Goal: Task Accomplishment & Management: Use online tool/utility

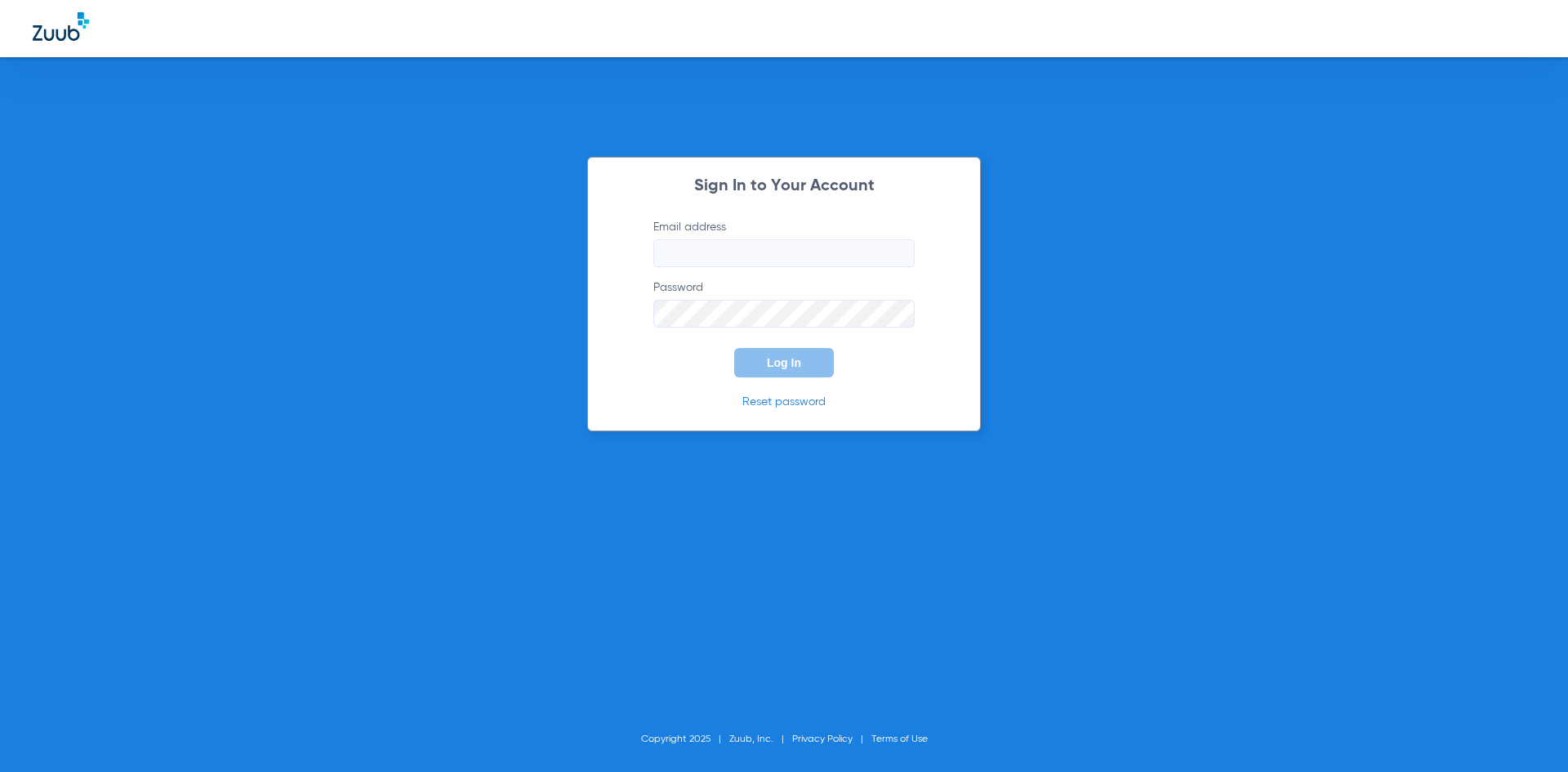
type input "[EMAIL_ADDRESS][DOMAIN_NAME]"
click at [769, 372] on button "Log In" at bounding box center [784, 363] width 100 height 30
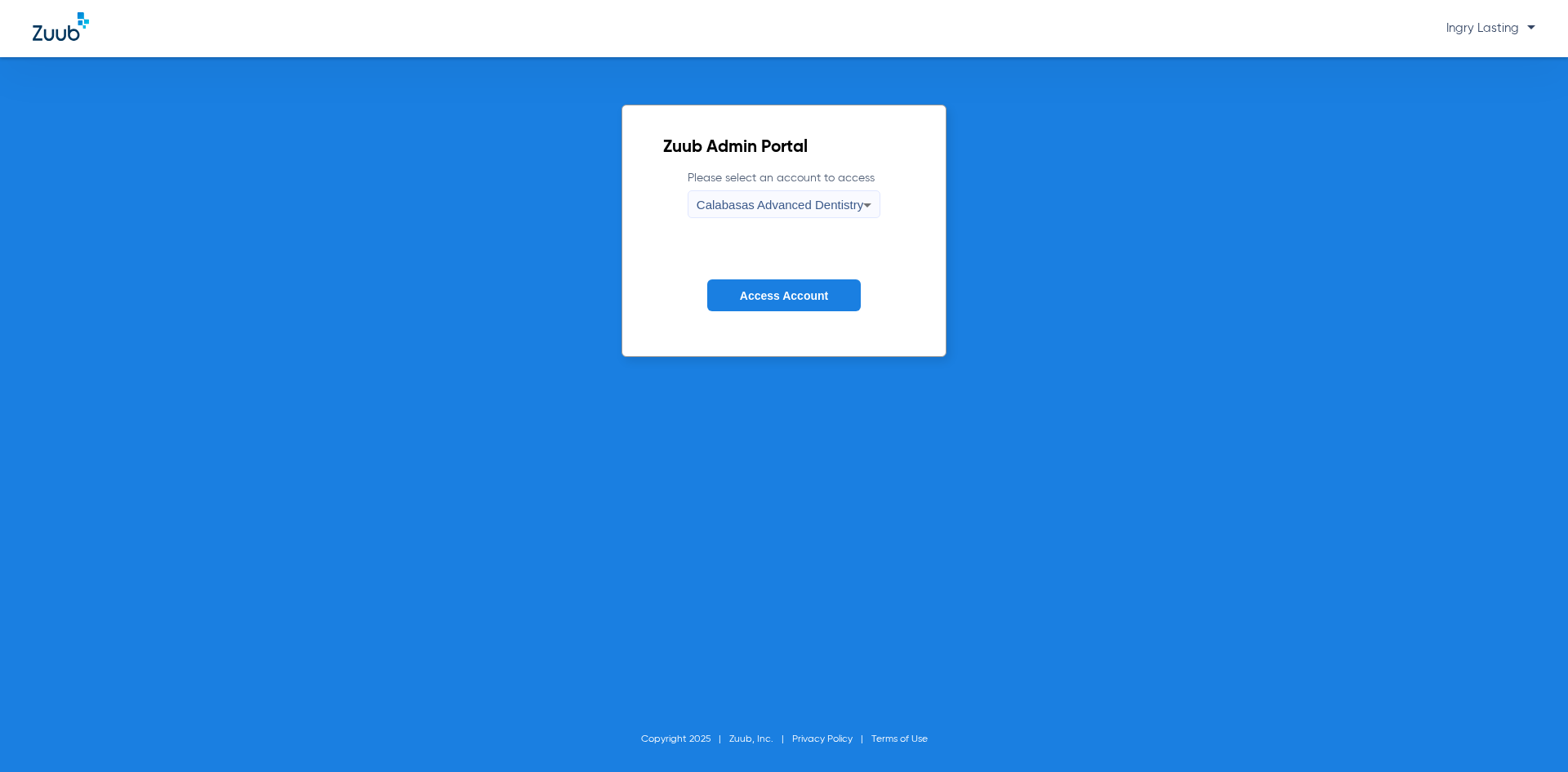
click at [750, 211] on span "Calabasas Advanced Dentistry" at bounding box center [779, 204] width 167 height 13
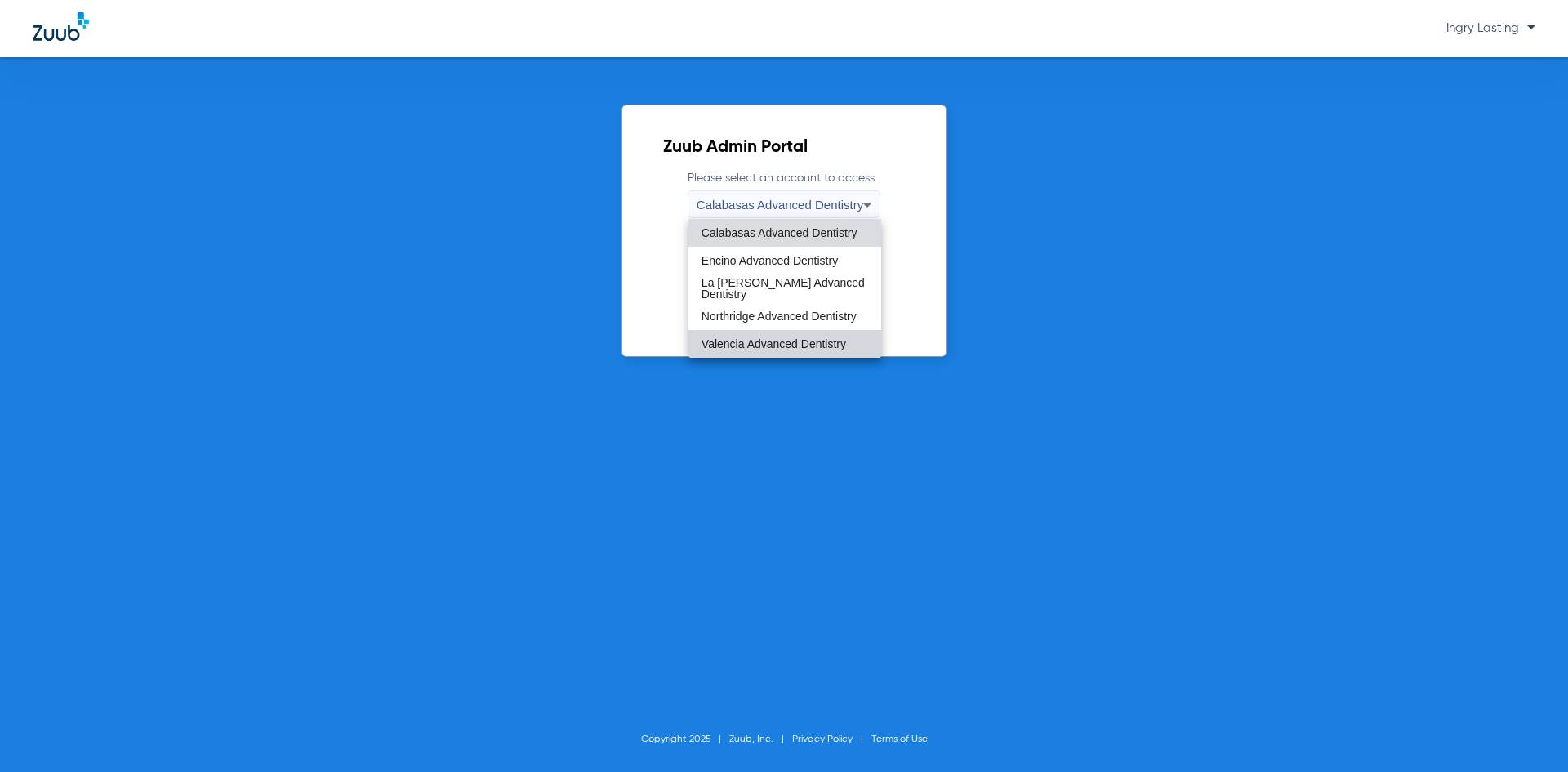
click at [734, 342] on span "Valencia Advanced Dentistry" at bounding box center [773, 344] width 145 height 12
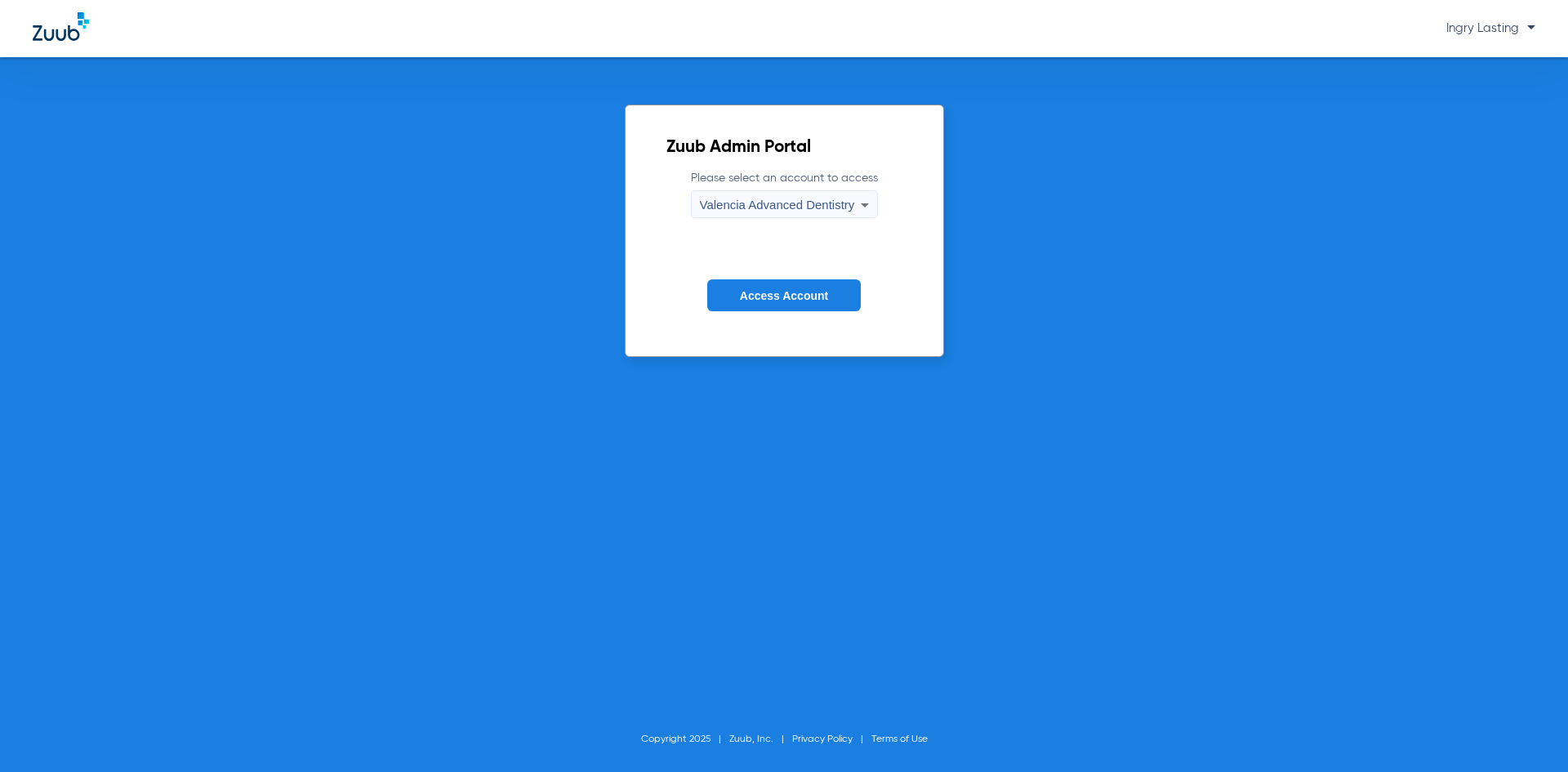
click at [737, 323] on form "Please select an account to access Valencia Advanced Dentistry Access Account" at bounding box center [784, 253] width 236 height 166
click at [741, 289] on span "Access Account" at bounding box center [784, 295] width 88 height 13
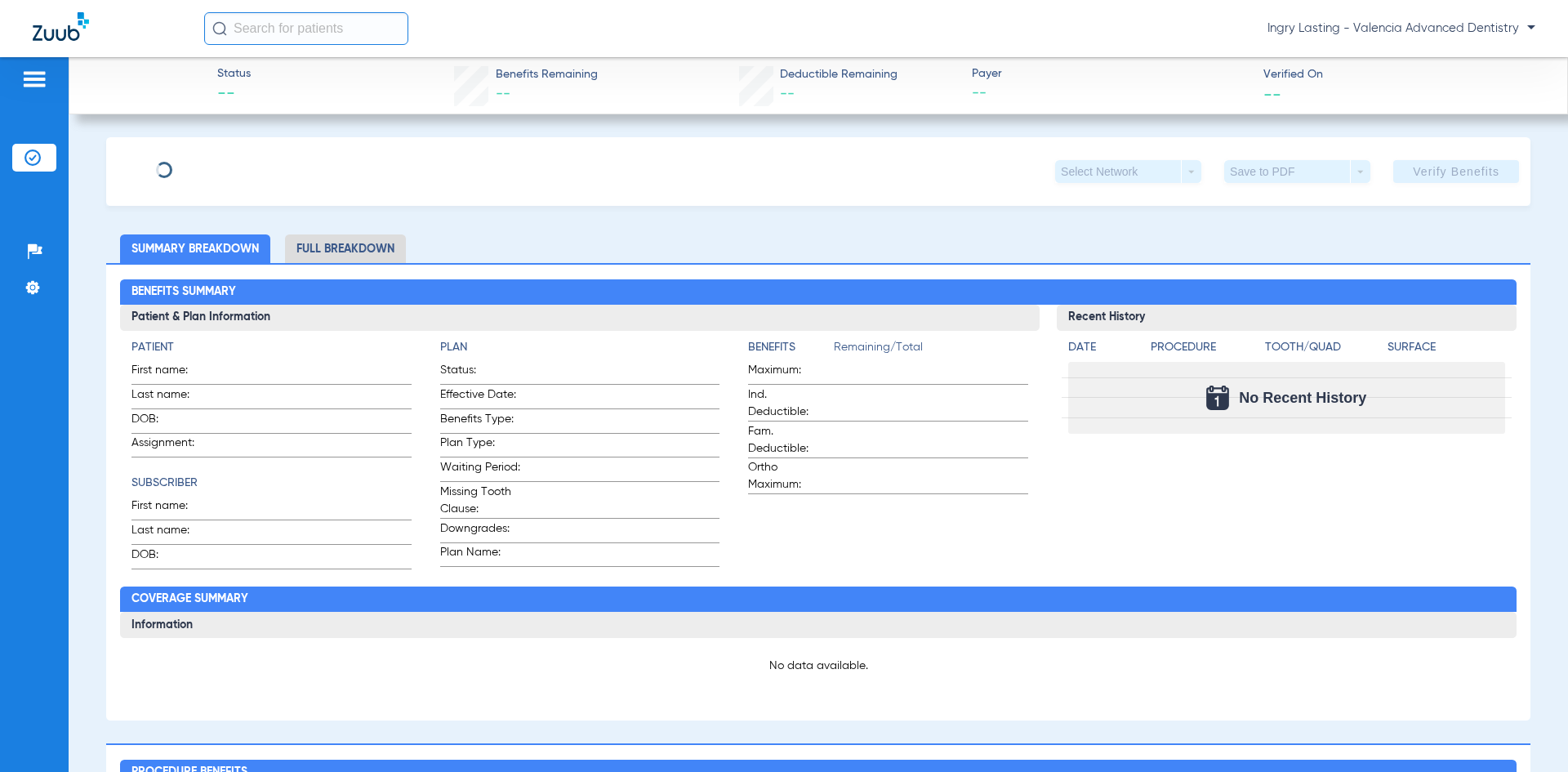
type input "[PERSON_NAME]"
type input "[DATE]"
type input "946652505"
type input "00050585"
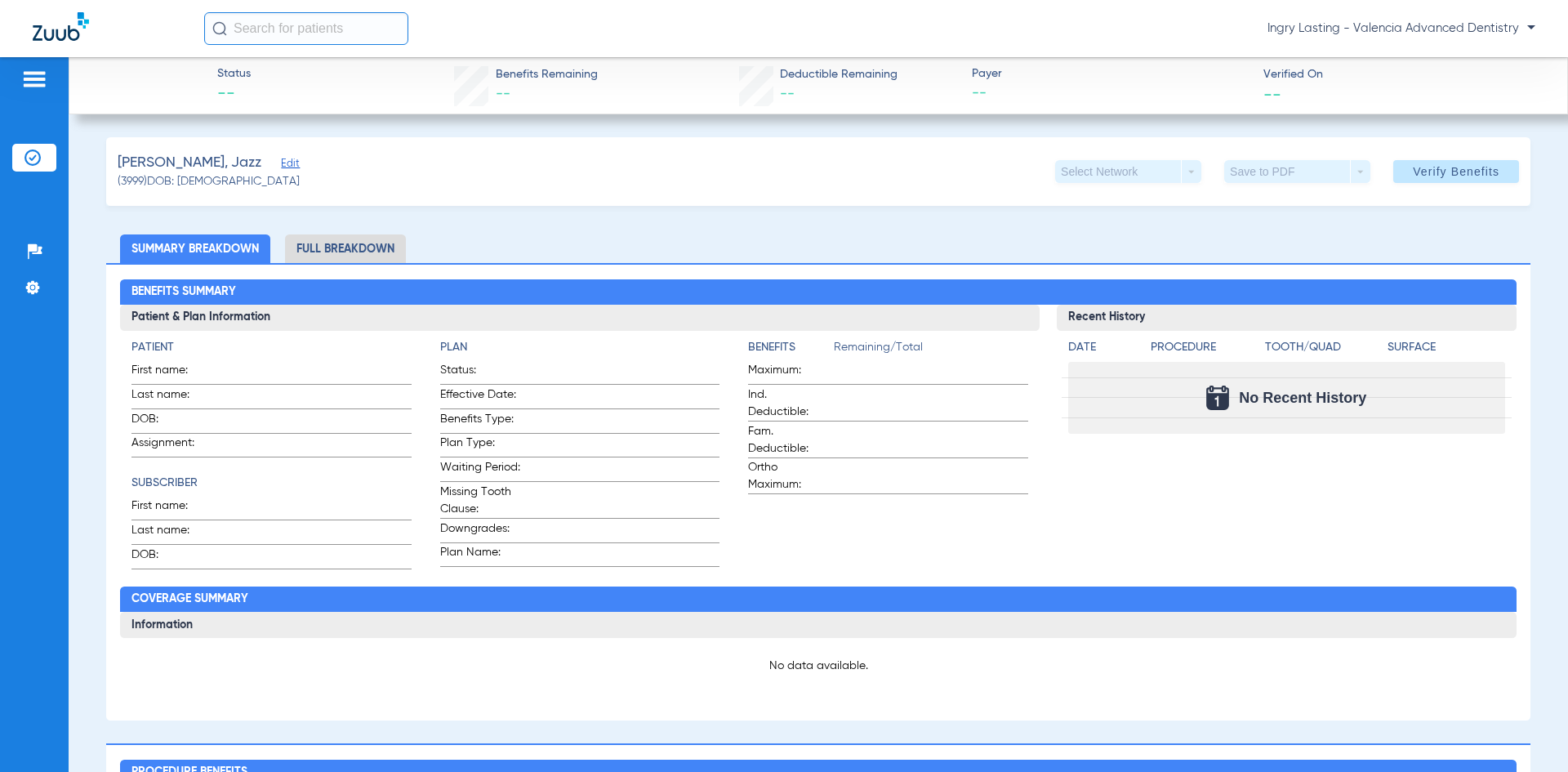
click at [246, 160] on div "[PERSON_NAME], Jazz Edit (3999) DOB: [DEMOGRAPHIC_DATA] Select Network arrow_dr…" at bounding box center [818, 171] width 1425 height 68
click at [281, 163] on span "Edit" at bounding box center [288, 165] width 14 height 15
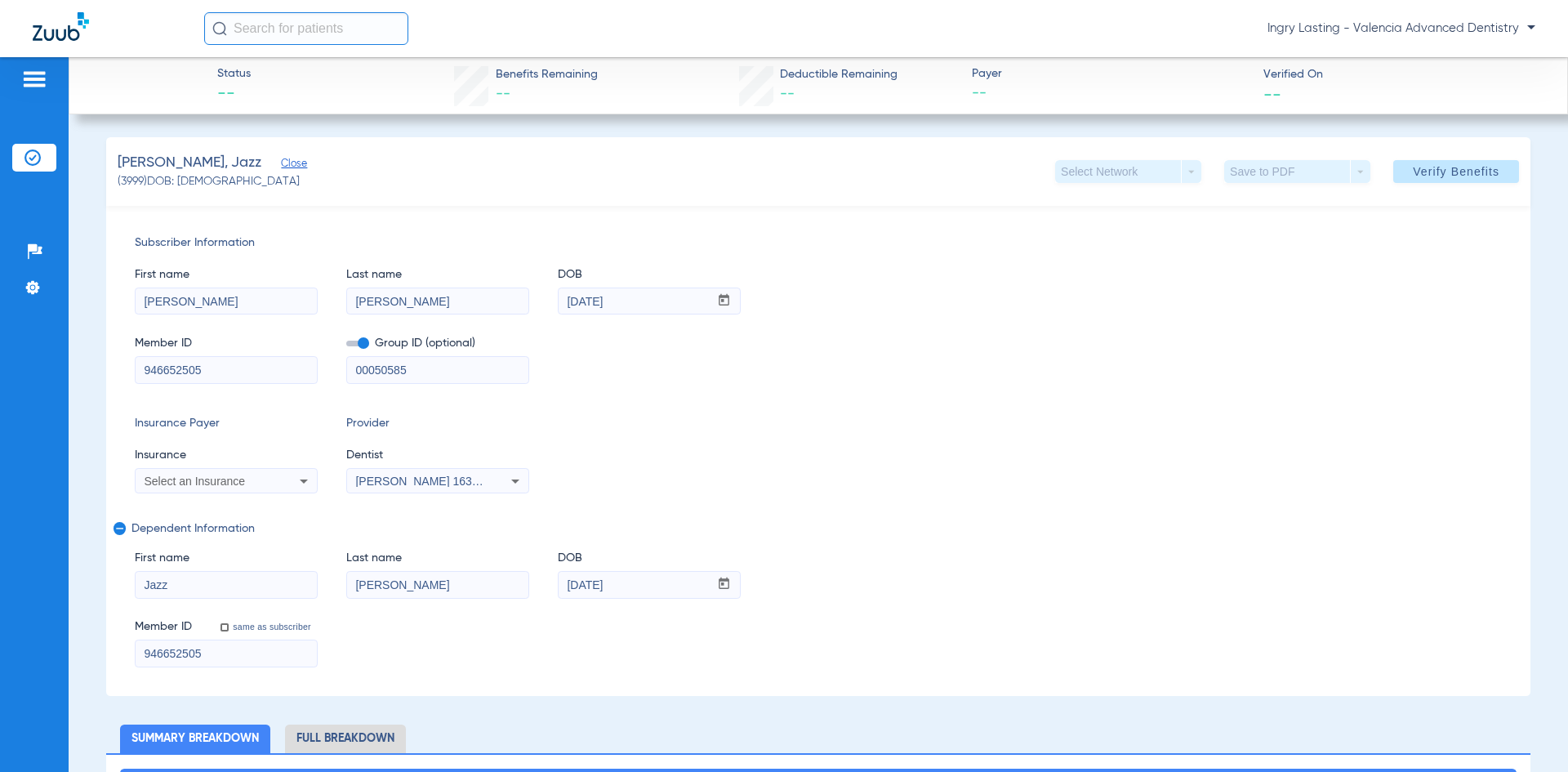
click at [361, 346] on span at bounding box center [357, 343] width 23 height 5
click at [347, 346] on input "checkbox" at bounding box center [347, 346] width 0 height 0
click at [288, 480] on div "Select an Insurance" at bounding box center [226, 481] width 181 height 20
click at [288, 480] on div at bounding box center [784, 386] width 1568 height 772
click at [288, 480] on div "Select an Insurance" at bounding box center [226, 481] width 181 height 20
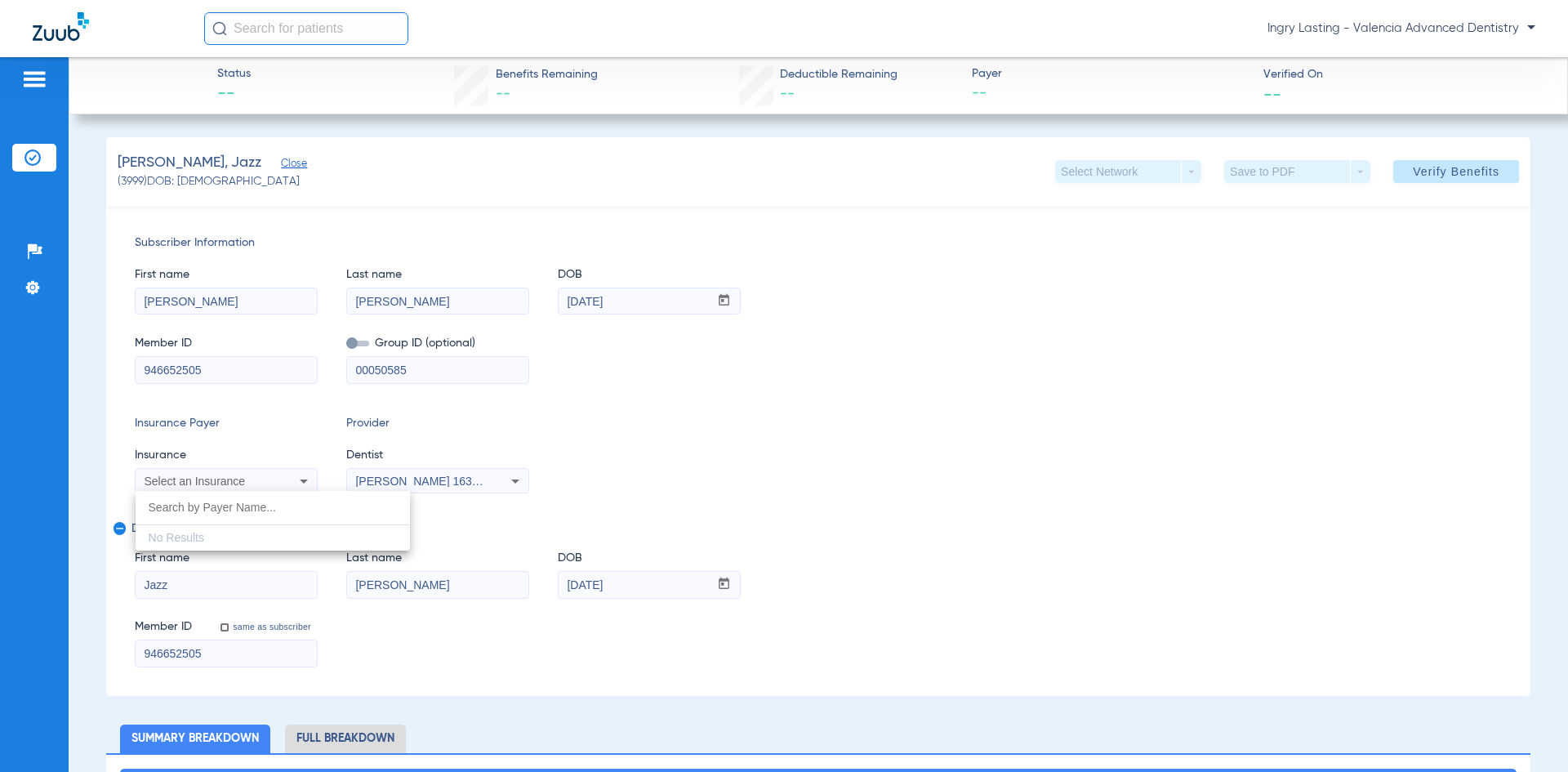
click at [63, 30] on div at bounding box center [784, 386] width 1568 height 772
click at [63, 30] on img at bounding box center [60, 27] width 57 height 29
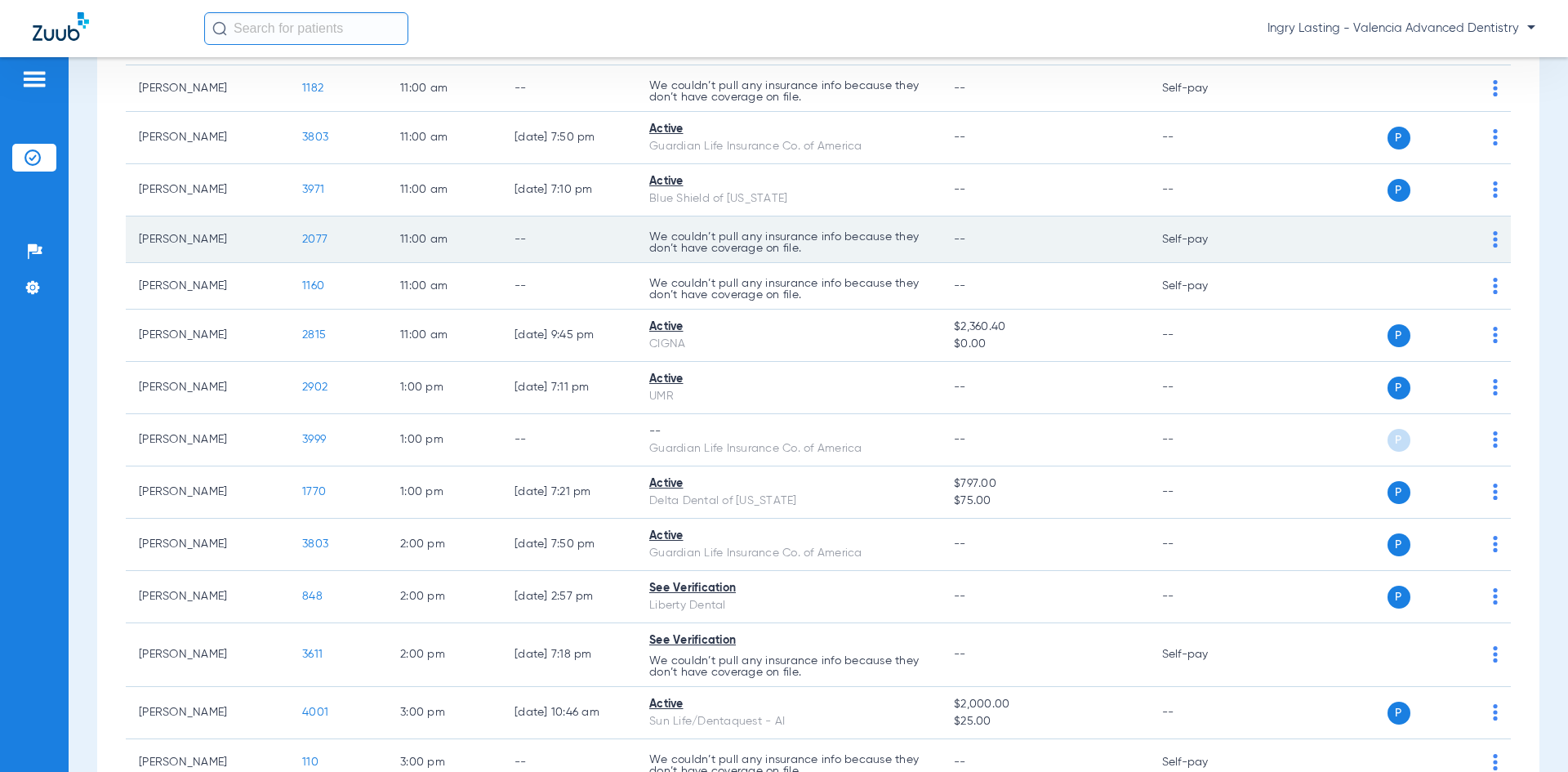
scroll to position [1062, 0]
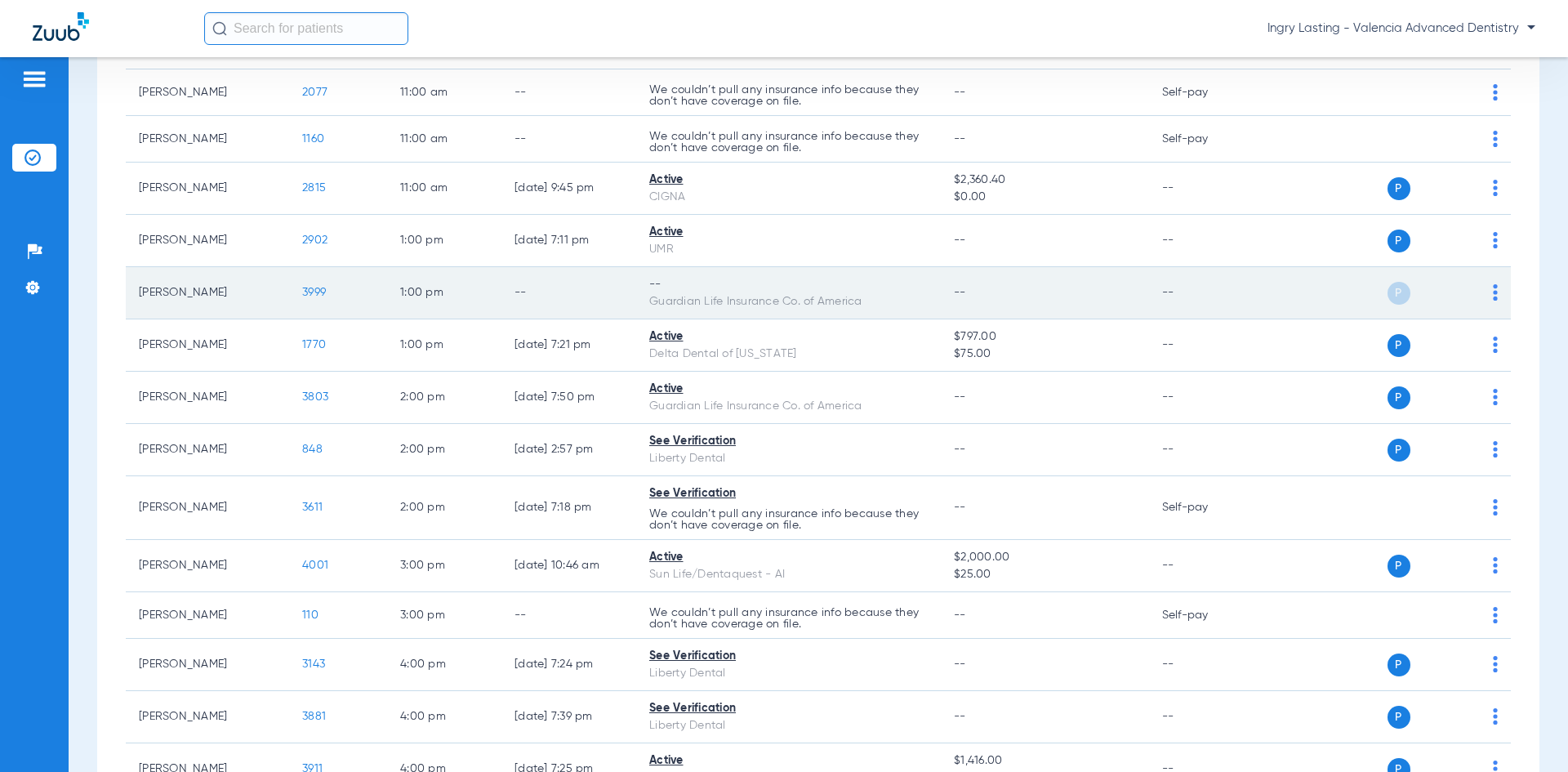
click at [311, 287] on span "3999" at bounding box center [314, 292] width 23 height 12
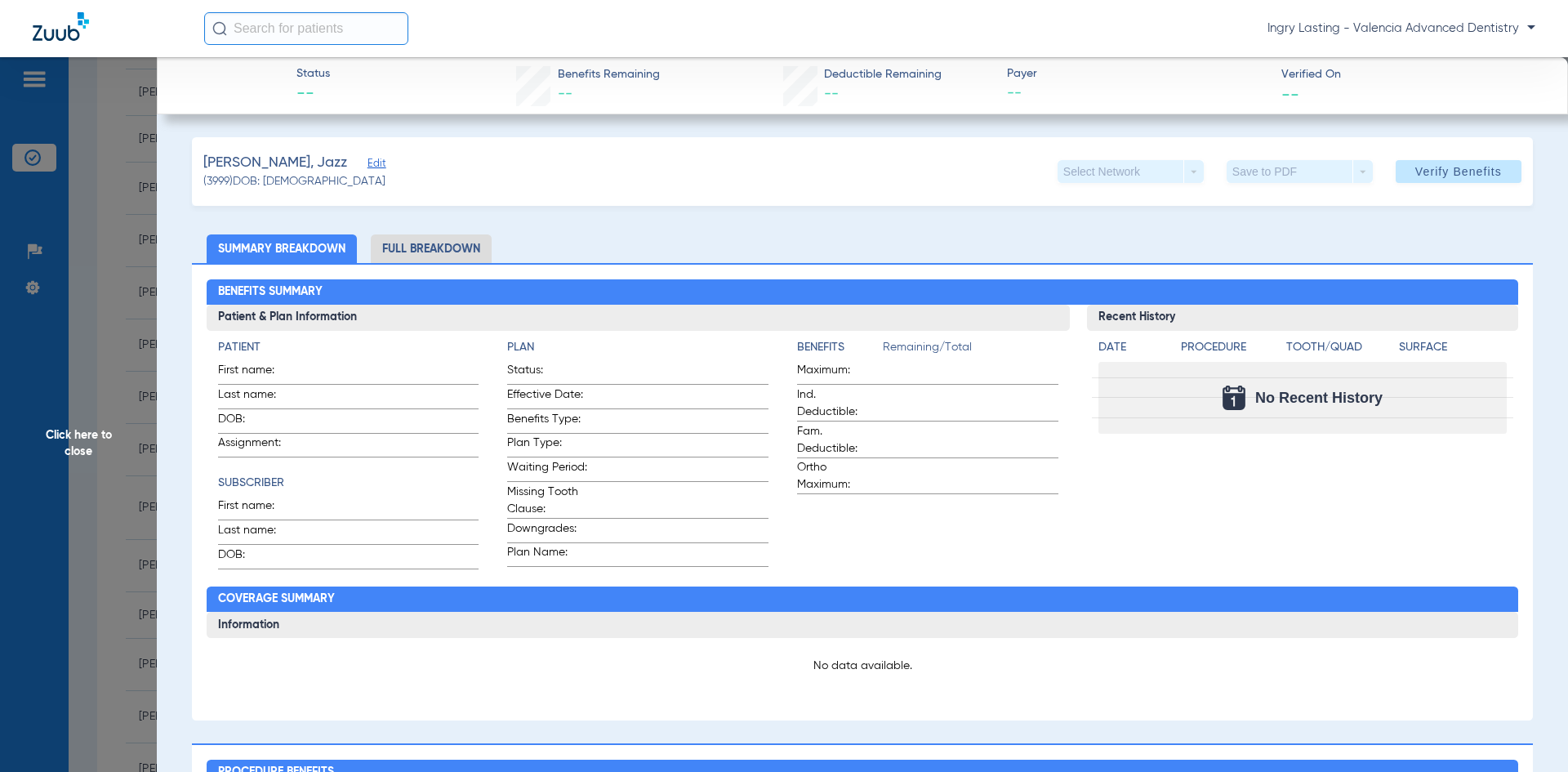
type input "[PERSON_NAME]"
type input "[DATE]"
type input "946652505"
type input "00050585"
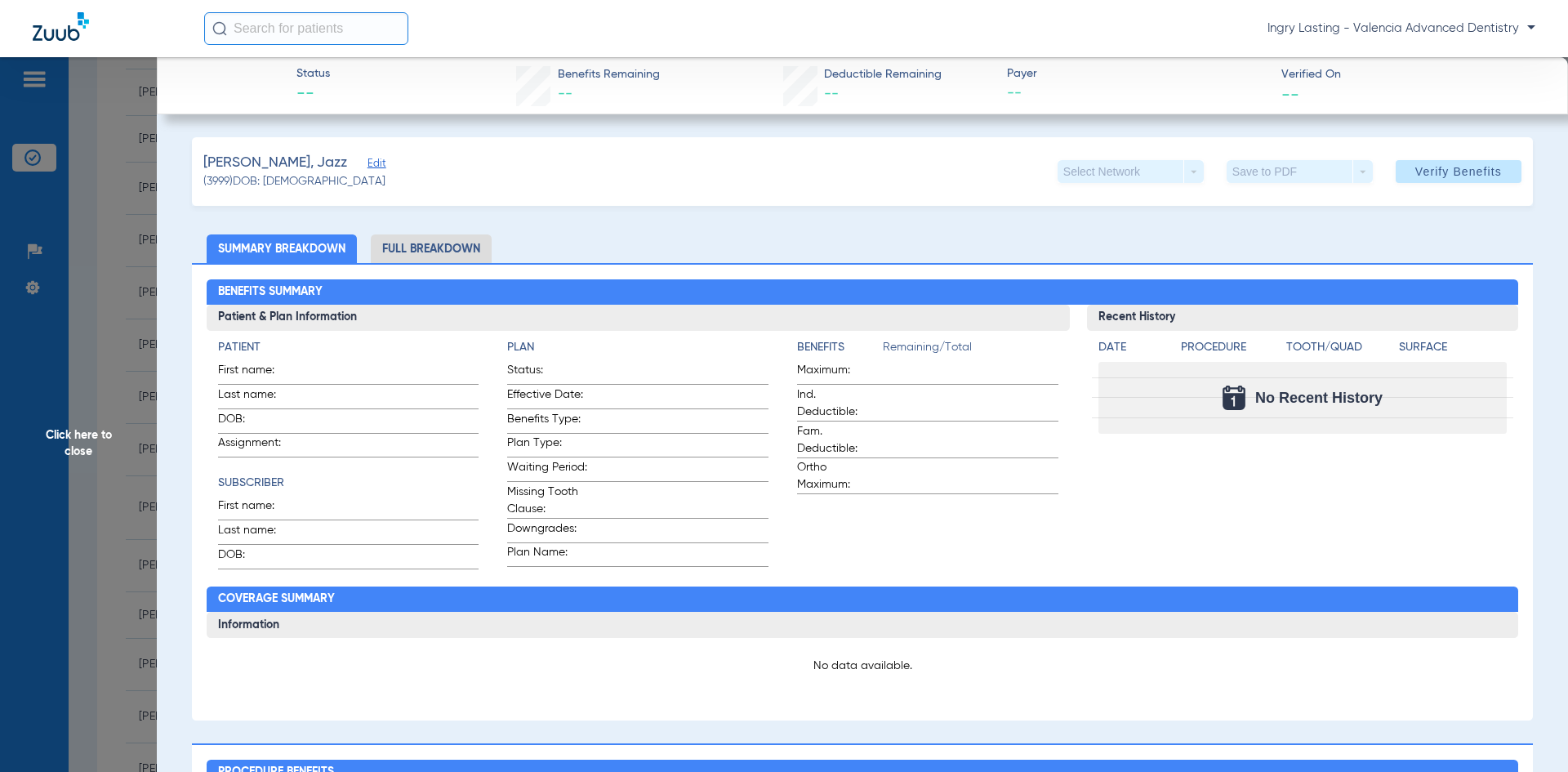
click at [367, 163] on span "Edit" at bounding box center [374, 165] width 14 height 15
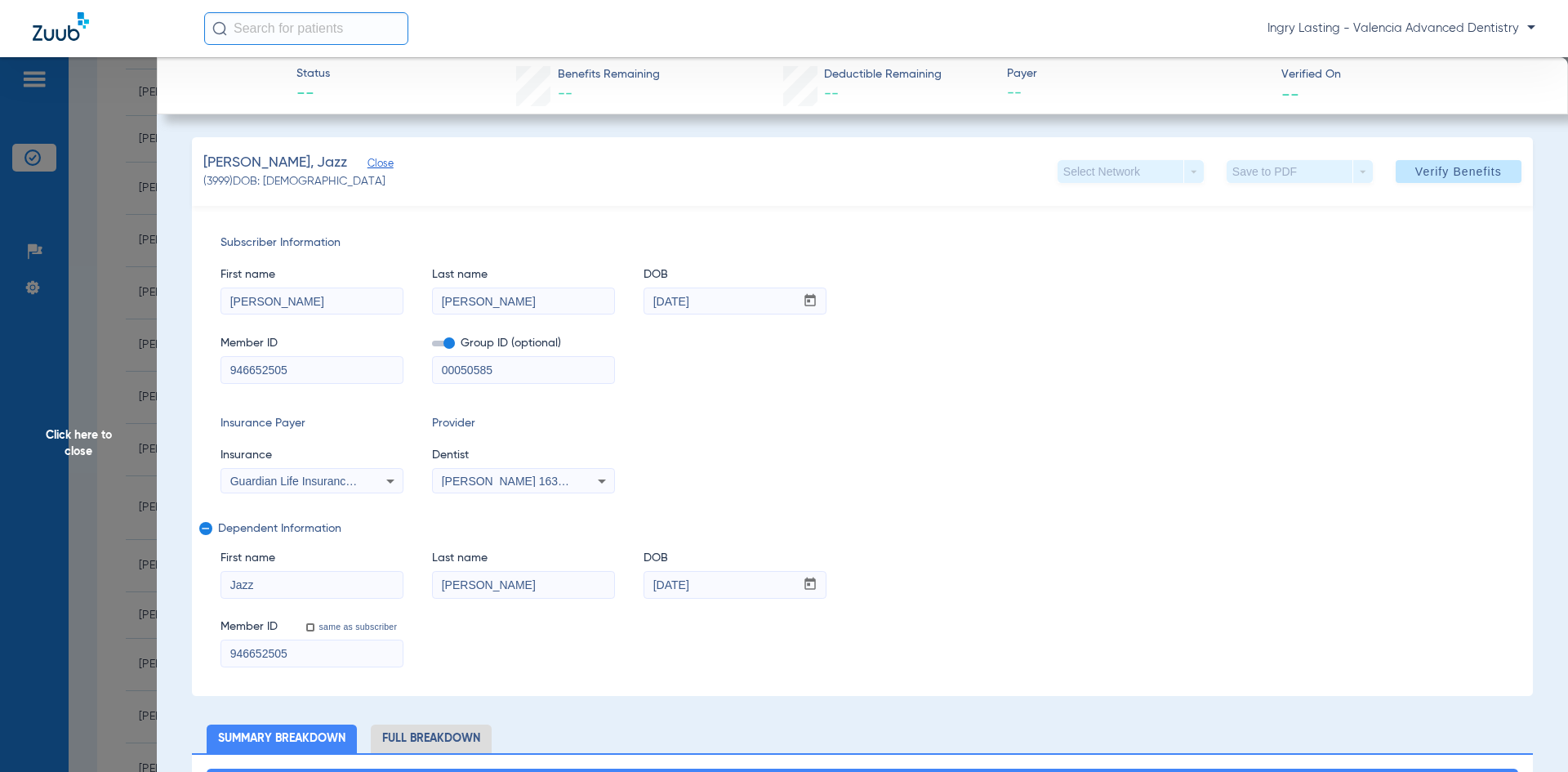
click at [450, 343] on span at bounding box center [443, 343] width 23 height 5
click at [432, 346] on input "checkbox" at bounding box center [432, 346] width 0 height 0
click at [486, 480] on span "[PERSON_NAME] 1639402225" at bounding box center [522, 480] width 161 height 13
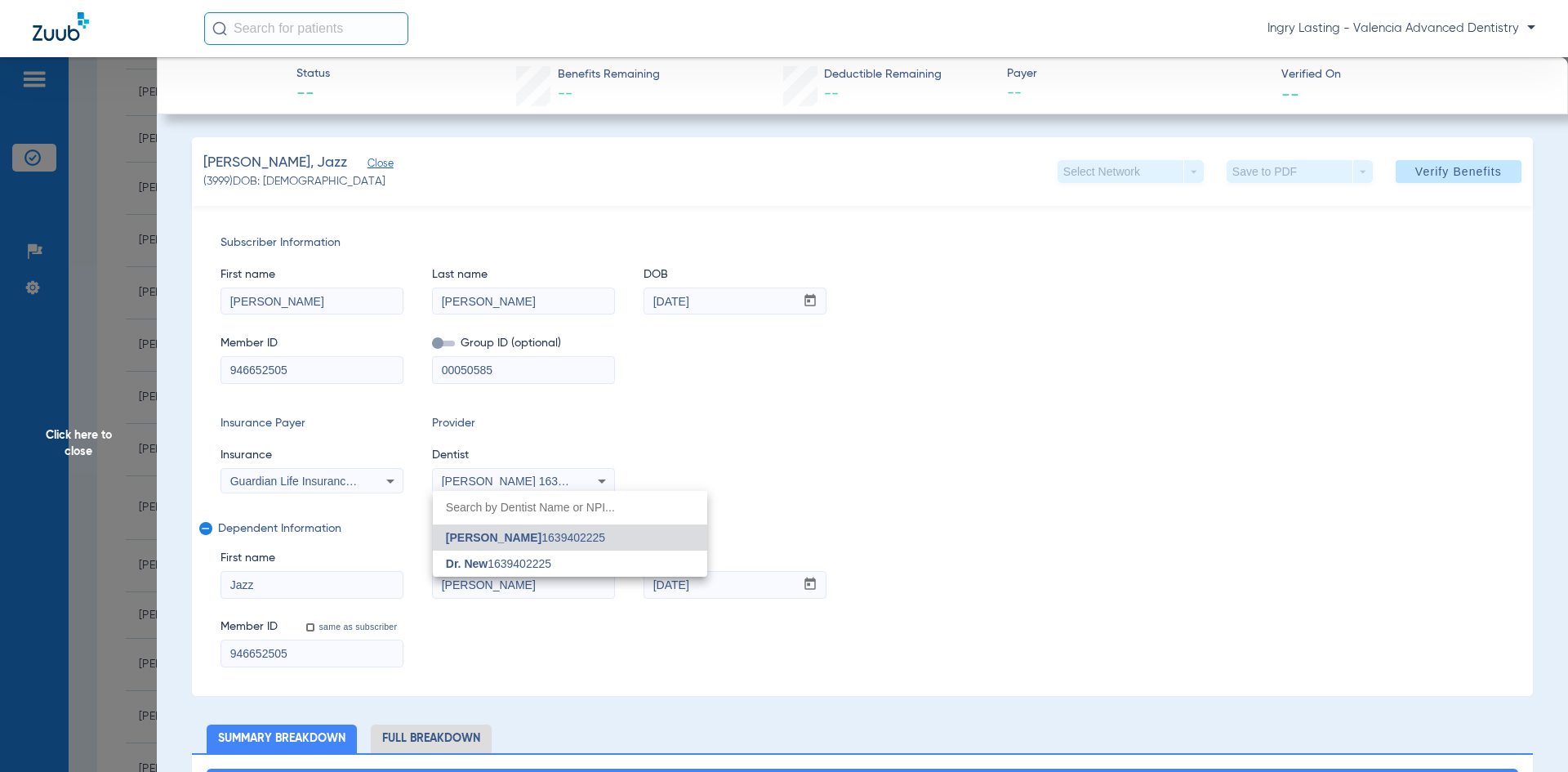
click at [486, 480] on div at bounding box center [784, 386] width 1568 height 772
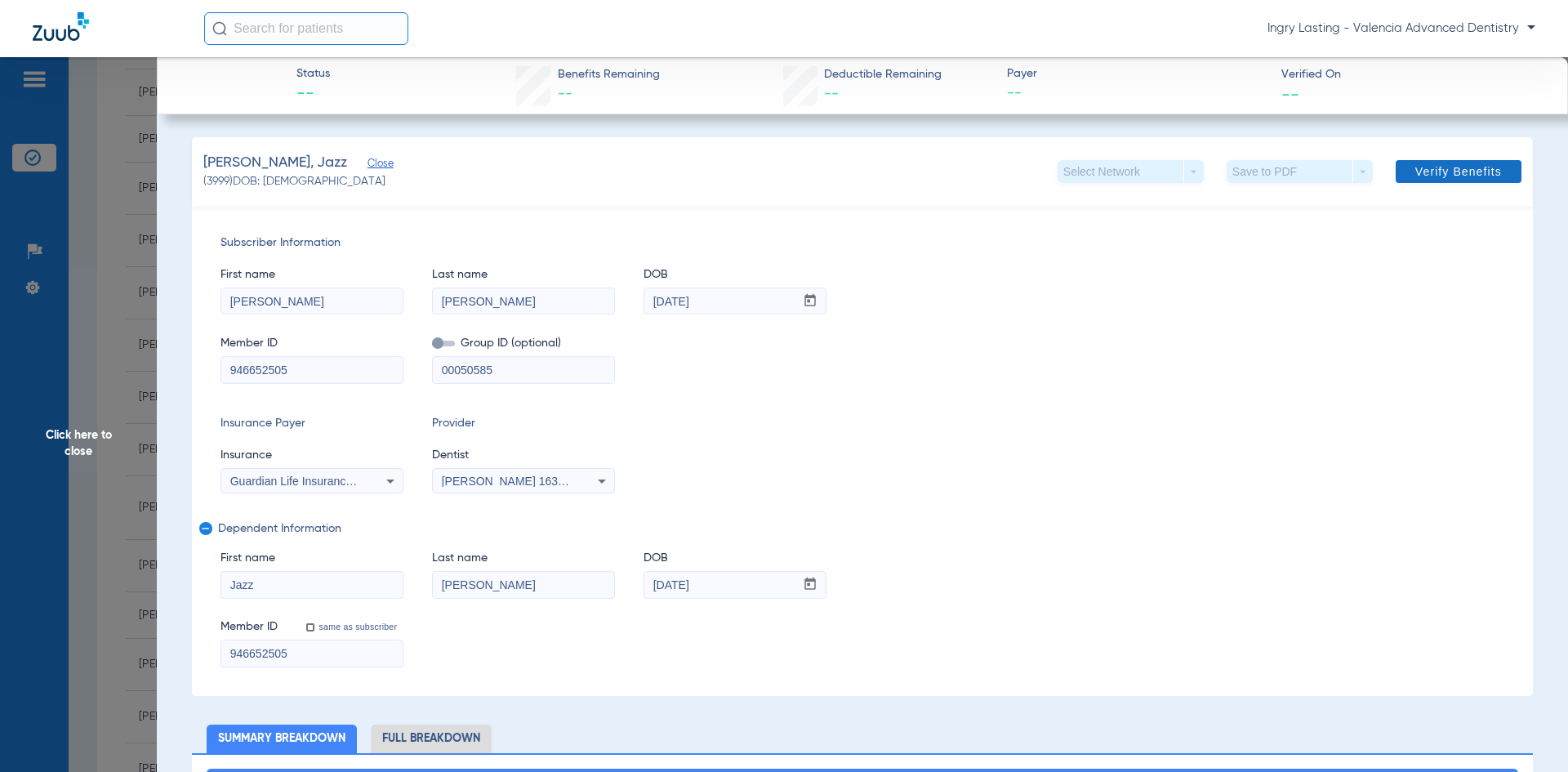
click at [1478, 163] on span at bounding box center [1459, 172] width 126 height 40
click at [1433, 167] on app-verify-button "Verify Benefits" at bounding box center [1453, 171] width 137 height 22
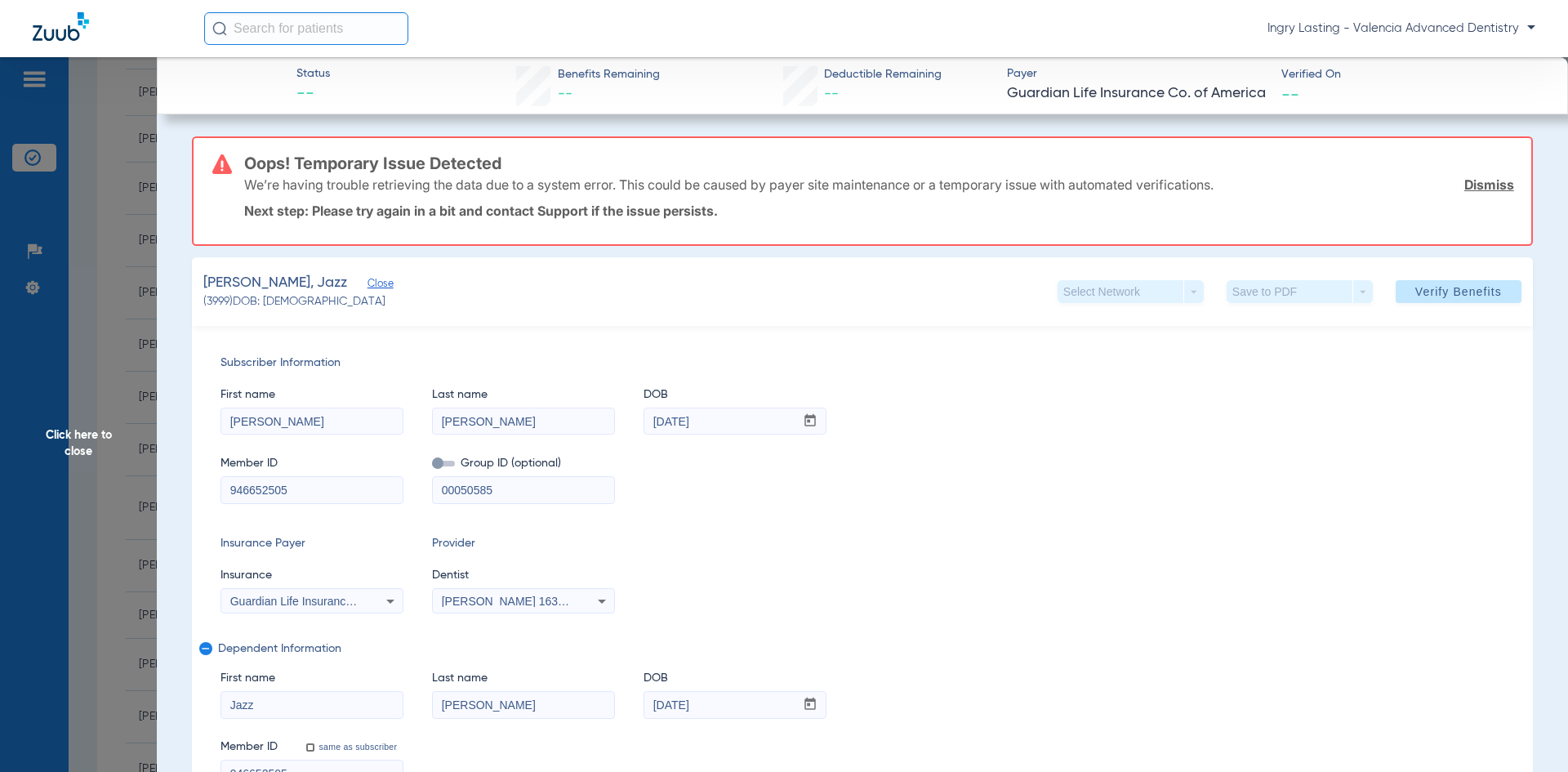
scroll to position [0, 0]
click at [853, 550] on div "Insurance Payer Insurance Guardian Life Insurance Co. Of America Provider Denti…" at bounding box center [862, 574] width 1284 height 78
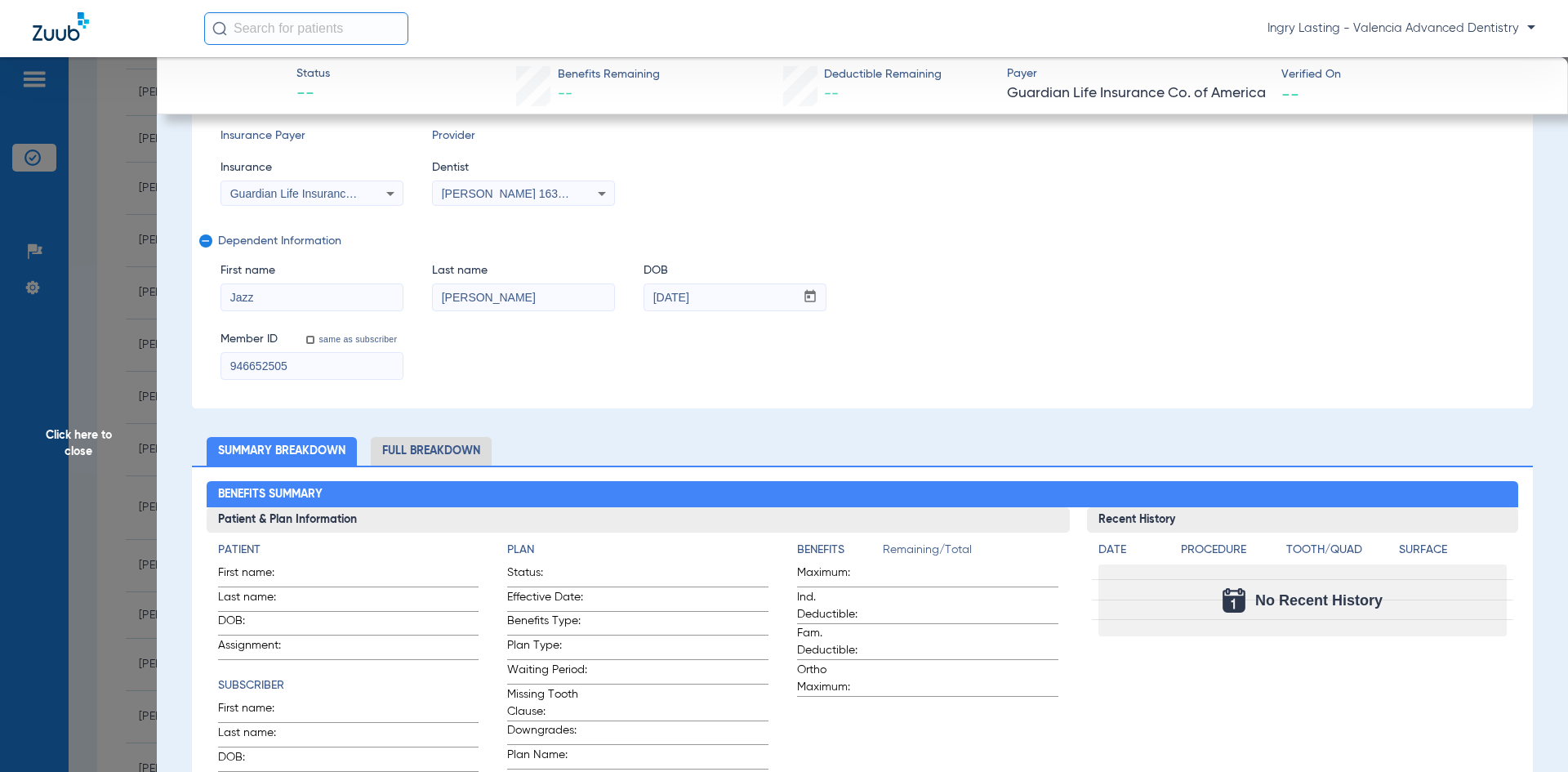
scroll to position [163, 0]
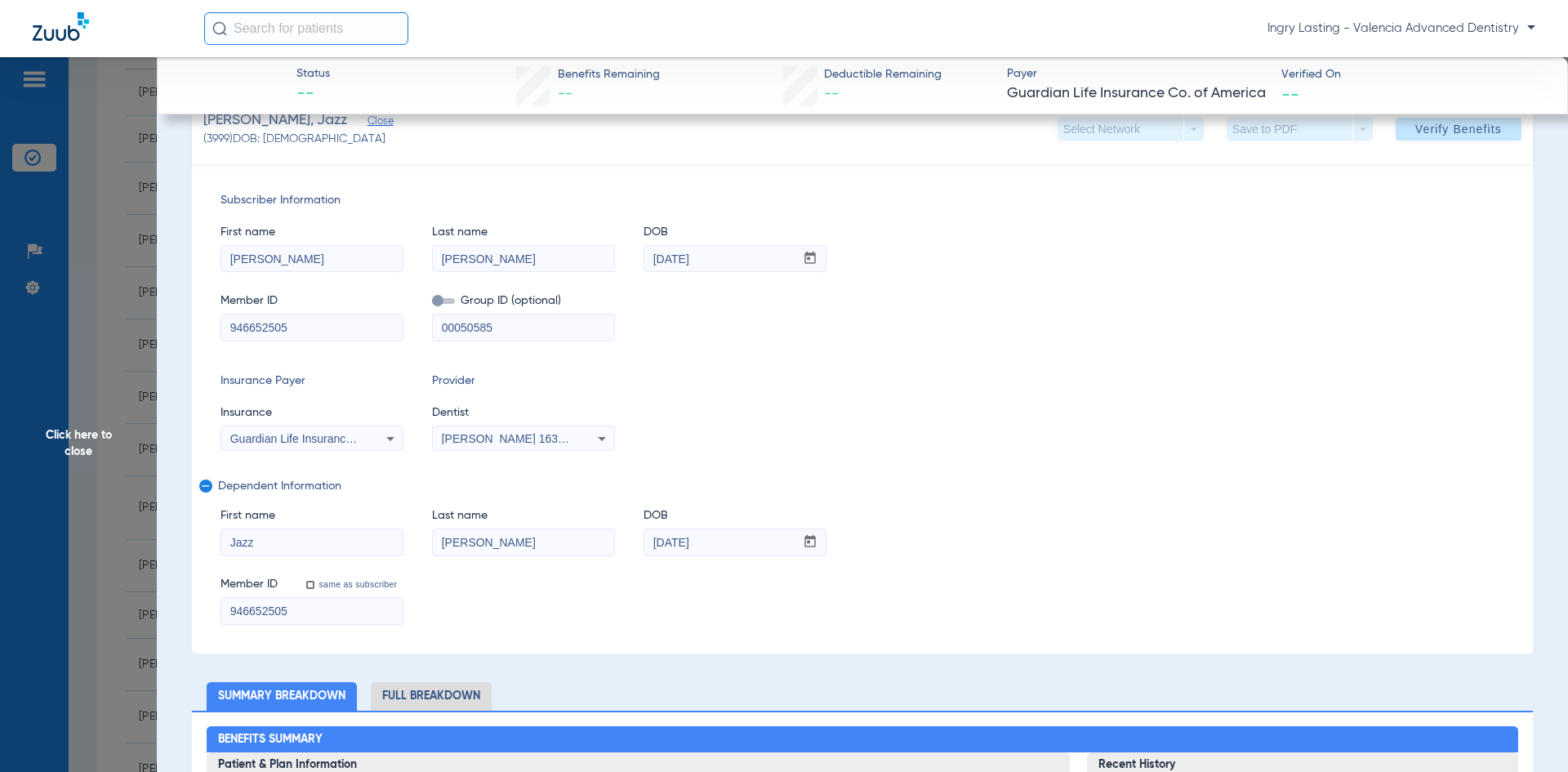
click at [432, 297] on label at bounding box center [443, 301] width 23 height 17
click at [432, 304] on input "checkbox" at bounding box center [432, 304] width 0 height 0
click at [438, 299] on span at bounding box center [443, 301] width 23 height 5
click at [432, 304] on input "checkbox" at bounding box center [432, 304] width 0 height 0
click at [438, 299] on span at bounding box center [443, 301] width 23 height 5
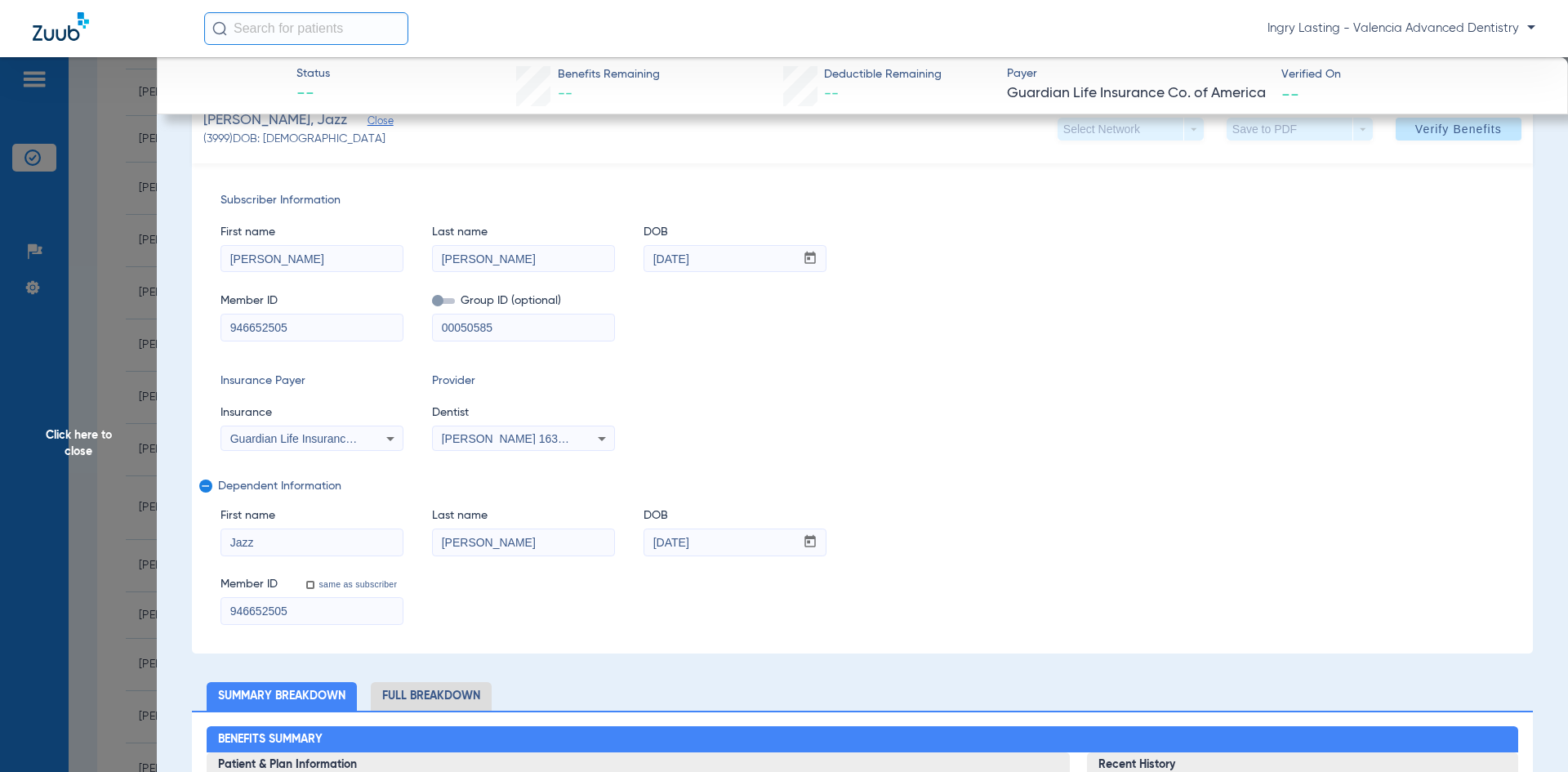
click at [432, 304] on input "checkbox" at bounding box center [432, 304] width 0 height 0
click at [1396, 139] on span at bounding box center [1459, 130] width 126 height 40
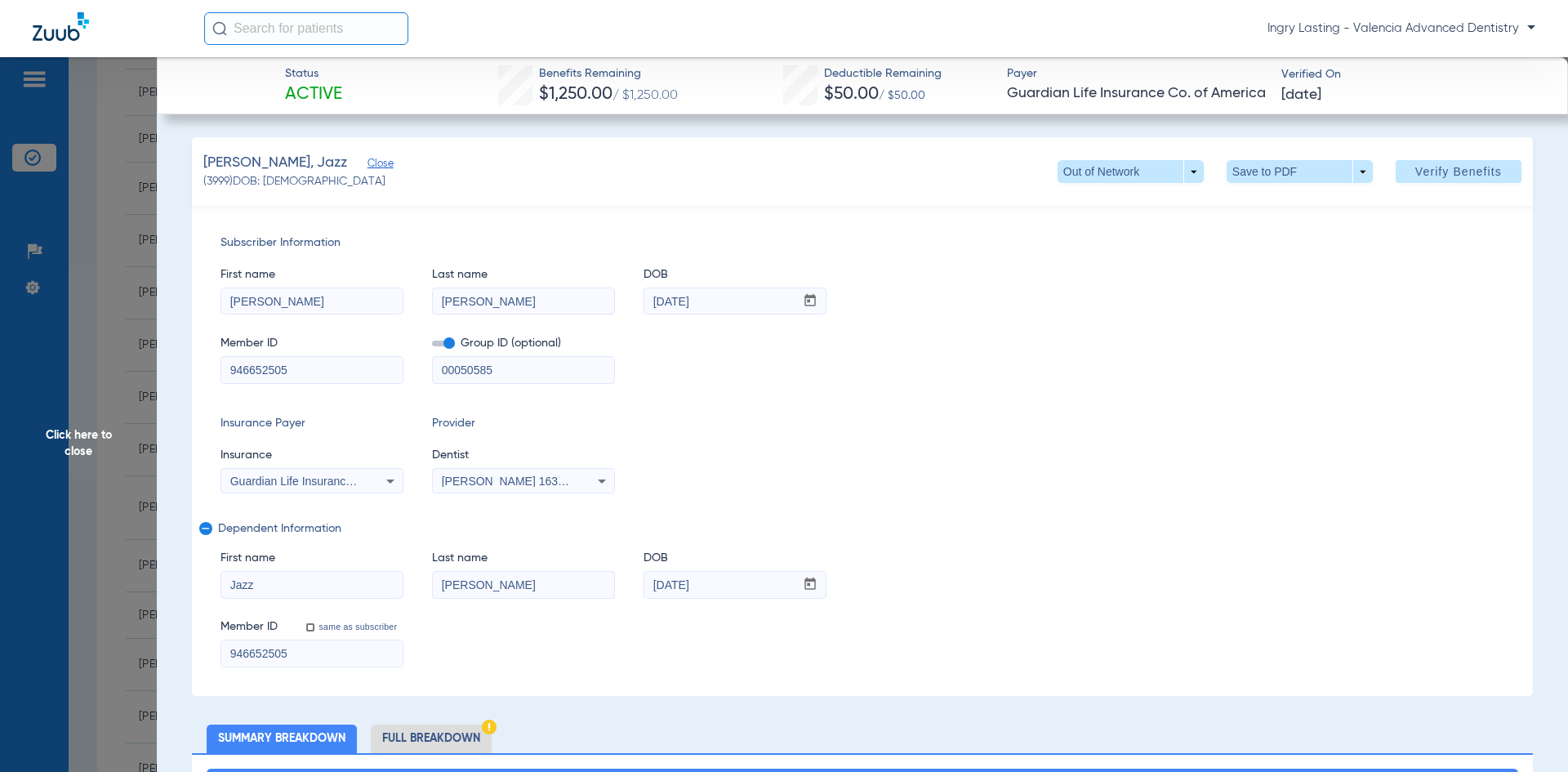
scroll to position [82, 0]
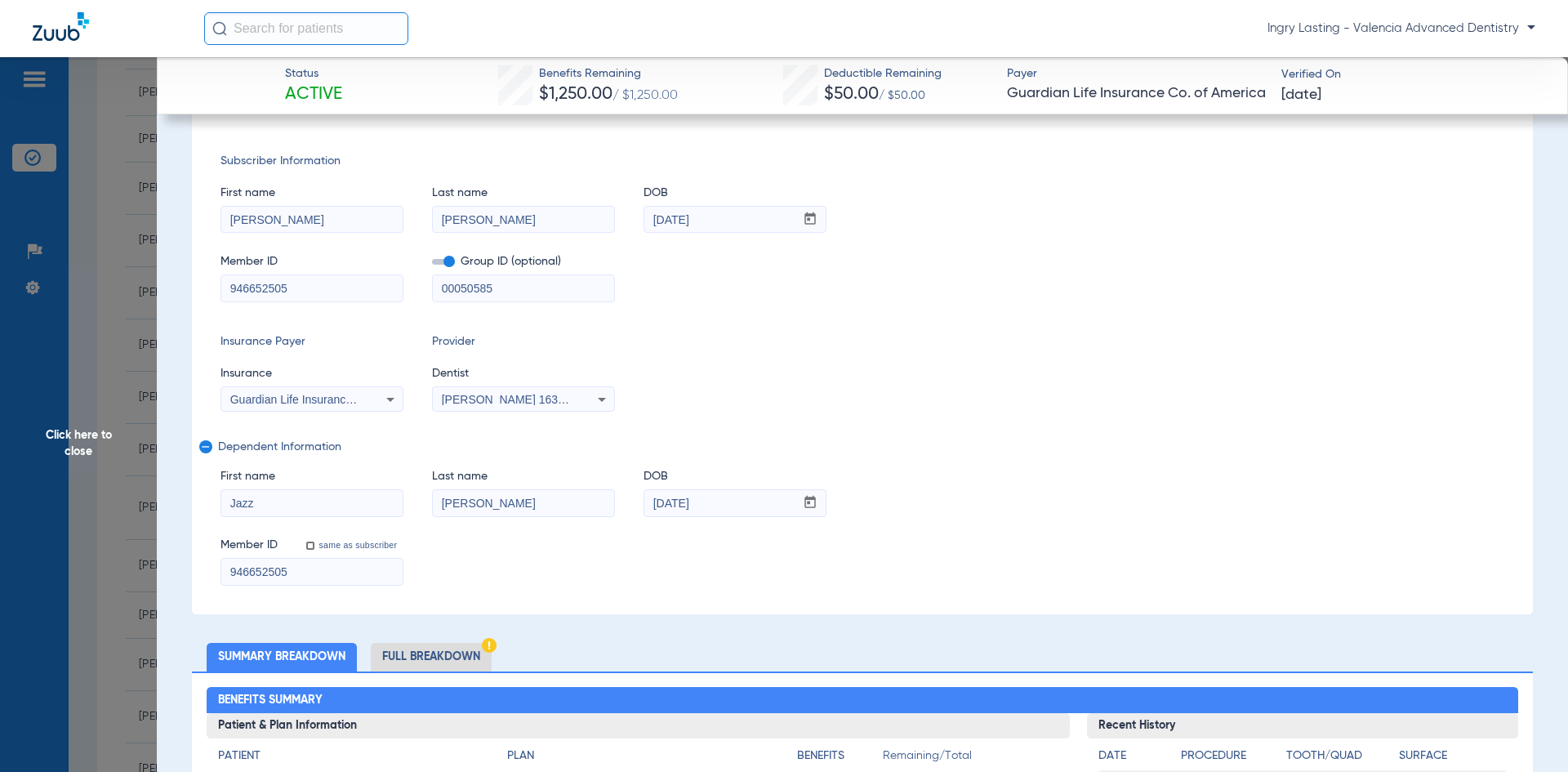
click at [70, 210] on span "Click here to close" at bounding box center [78, 444] width 157 height 772
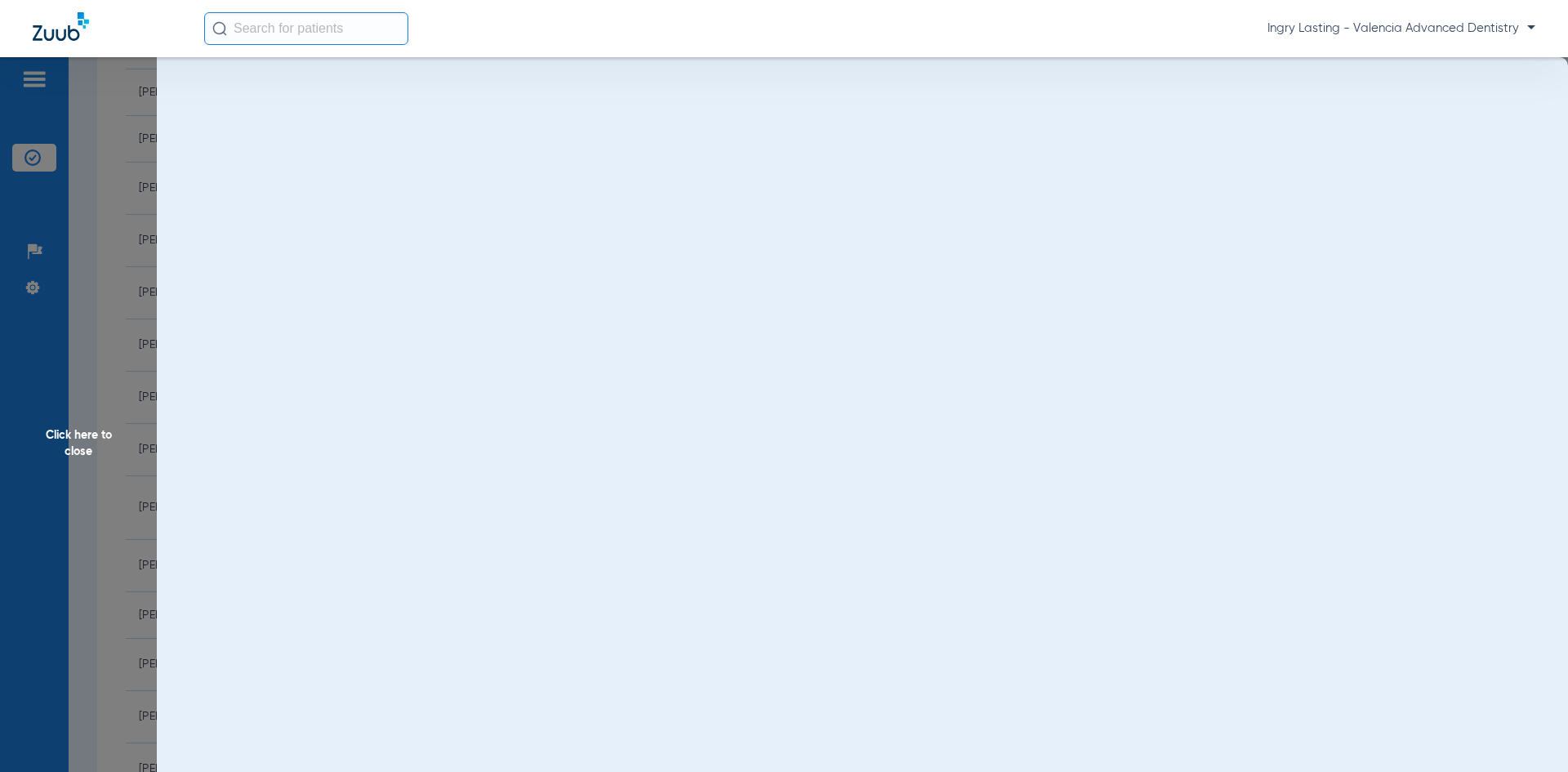
scroll to position [0, 0]
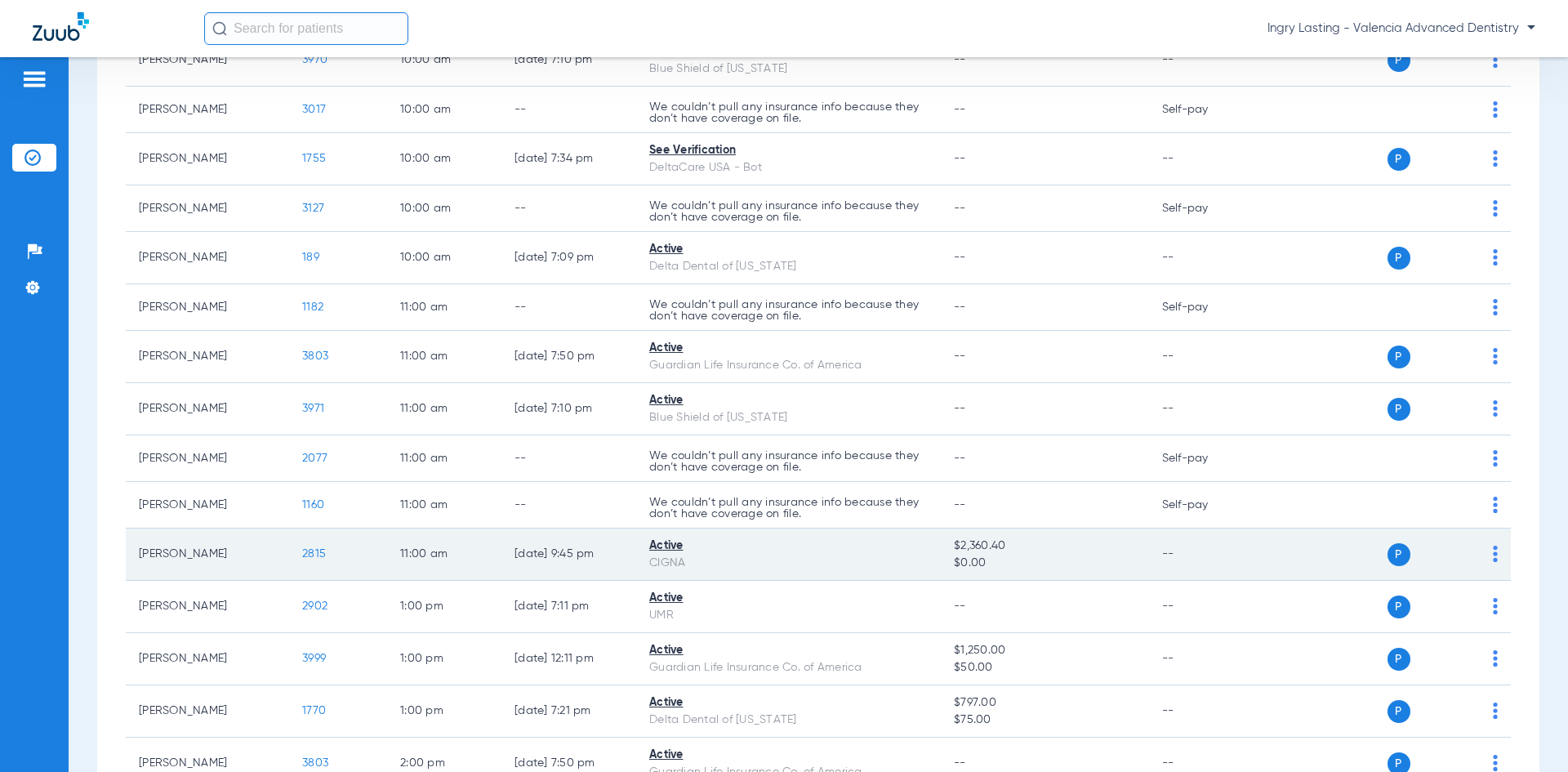
scroll to position [735, 0]
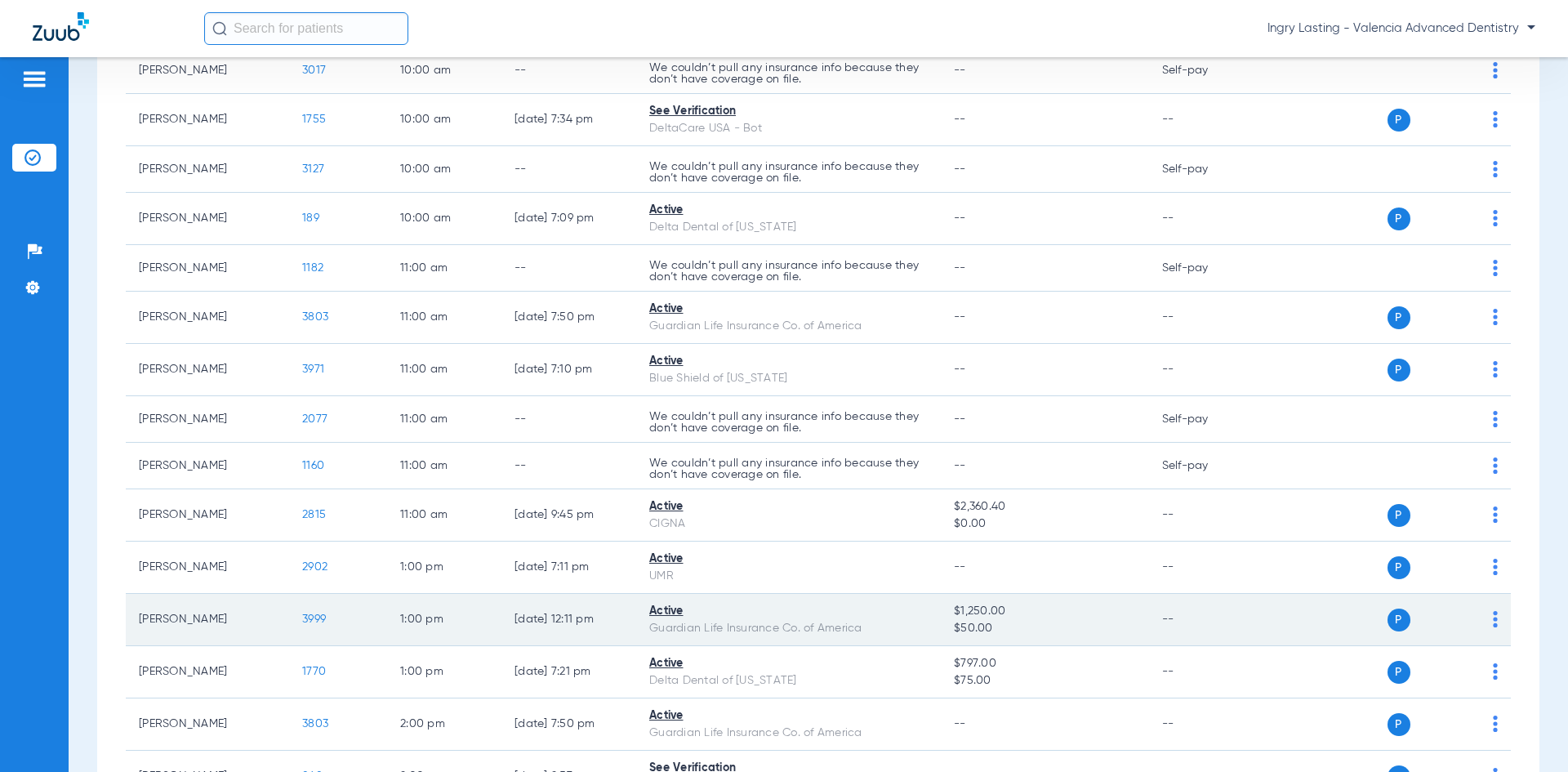
click at [317, 614] on span "3999" at bounding box center [314, 618] width 23 height 12
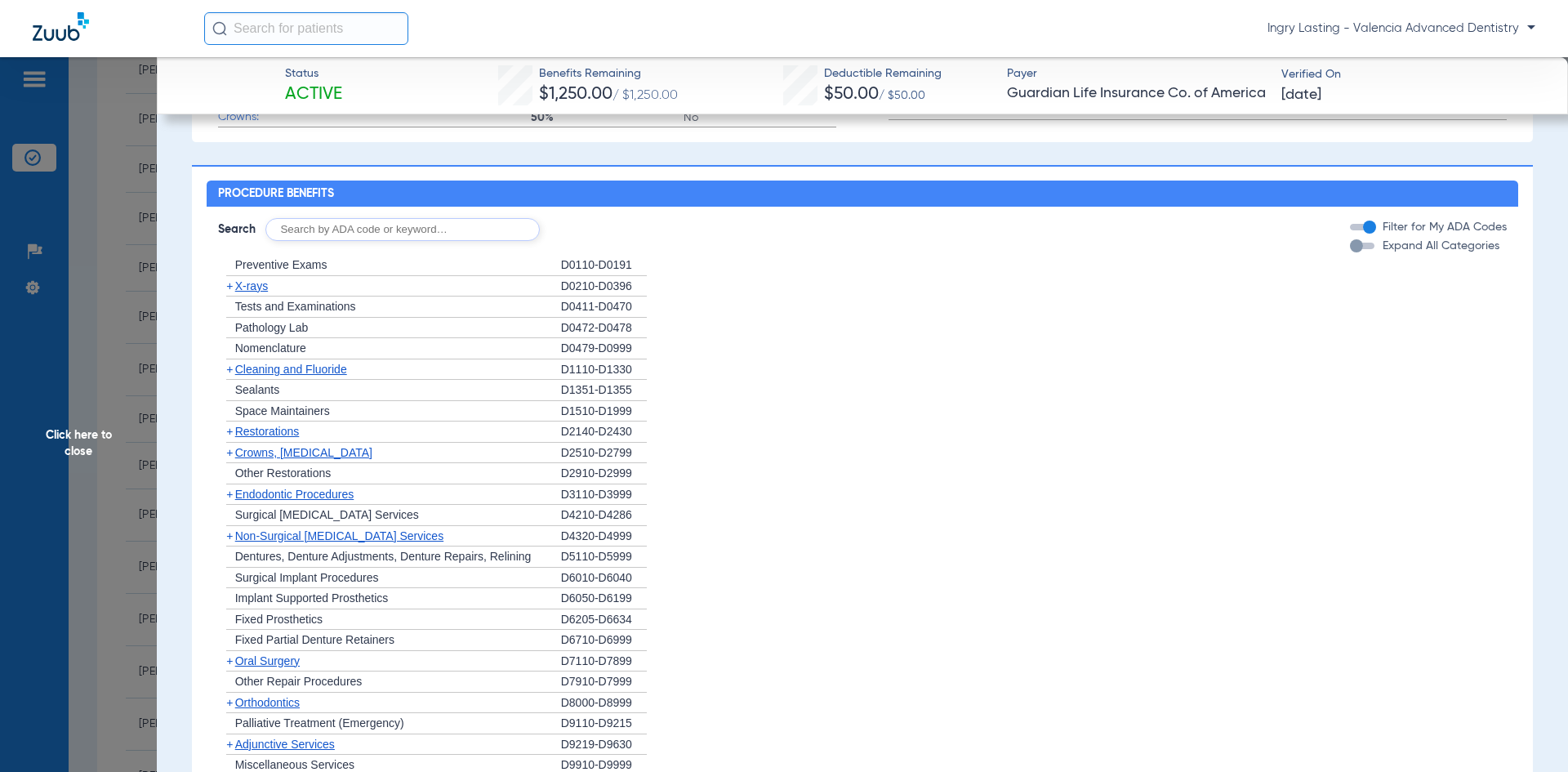
scroll to position [816, 0]
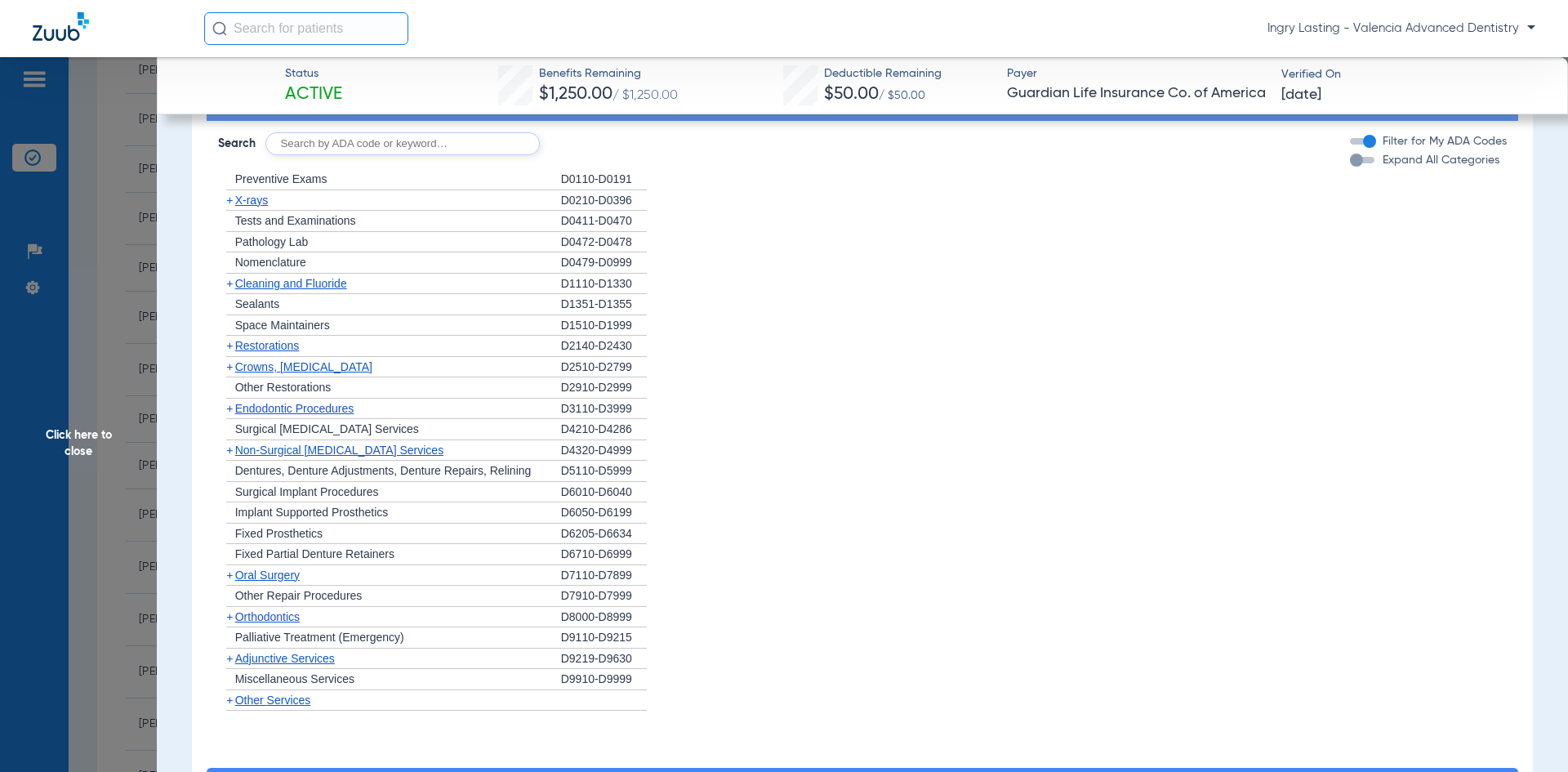
click at [269, 581] on span "Oral Surgery" at bounding box center [267, 575] width 65 height 13
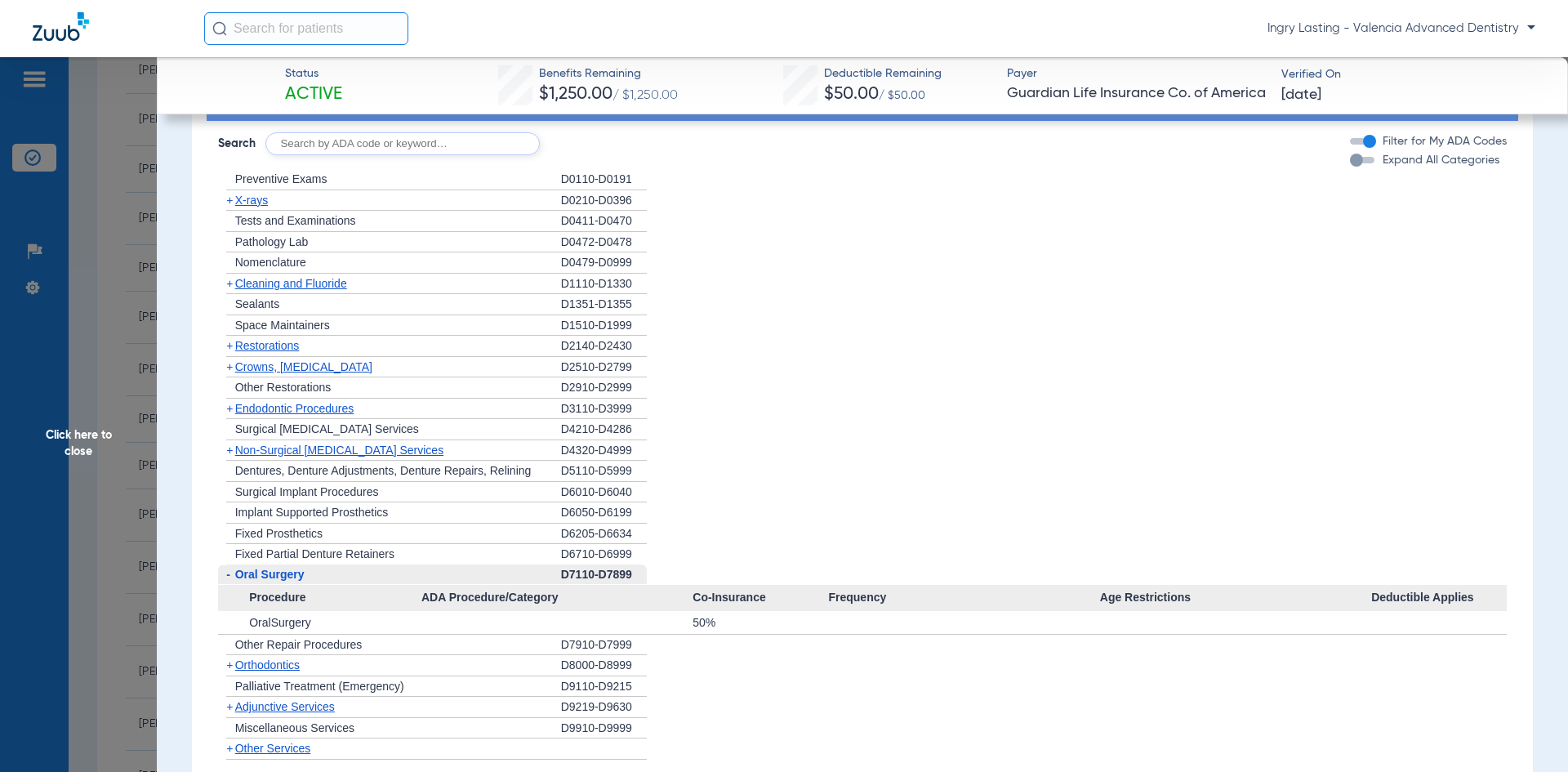
click at [271, 580] on span "Oral Surgery" at bounding box center [269, 574] width 69 height 13
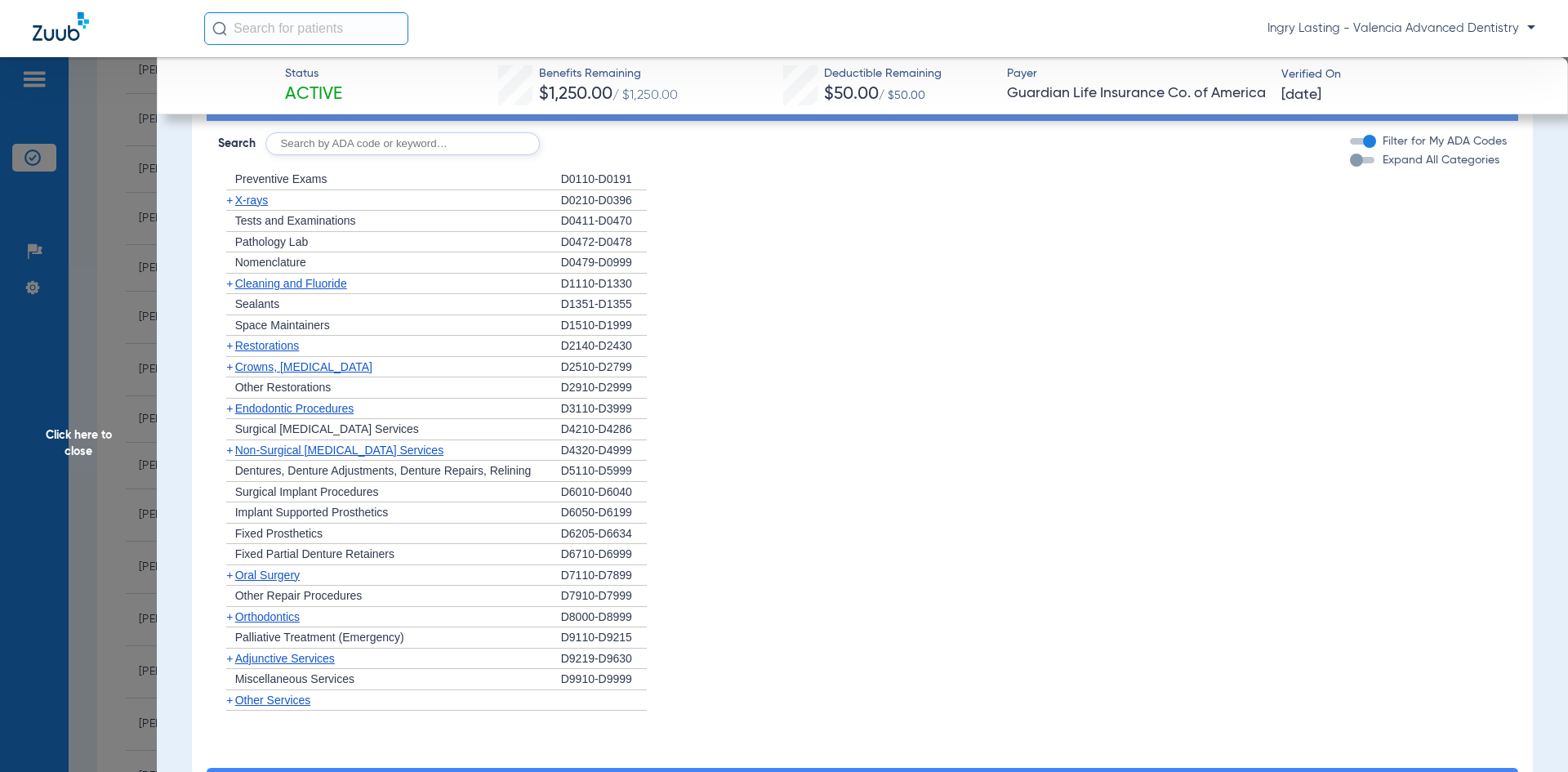
click at [284, 456] on span "Non-Surgical Periodontal Services" at bounding box center [338, 450] width 208 height 13
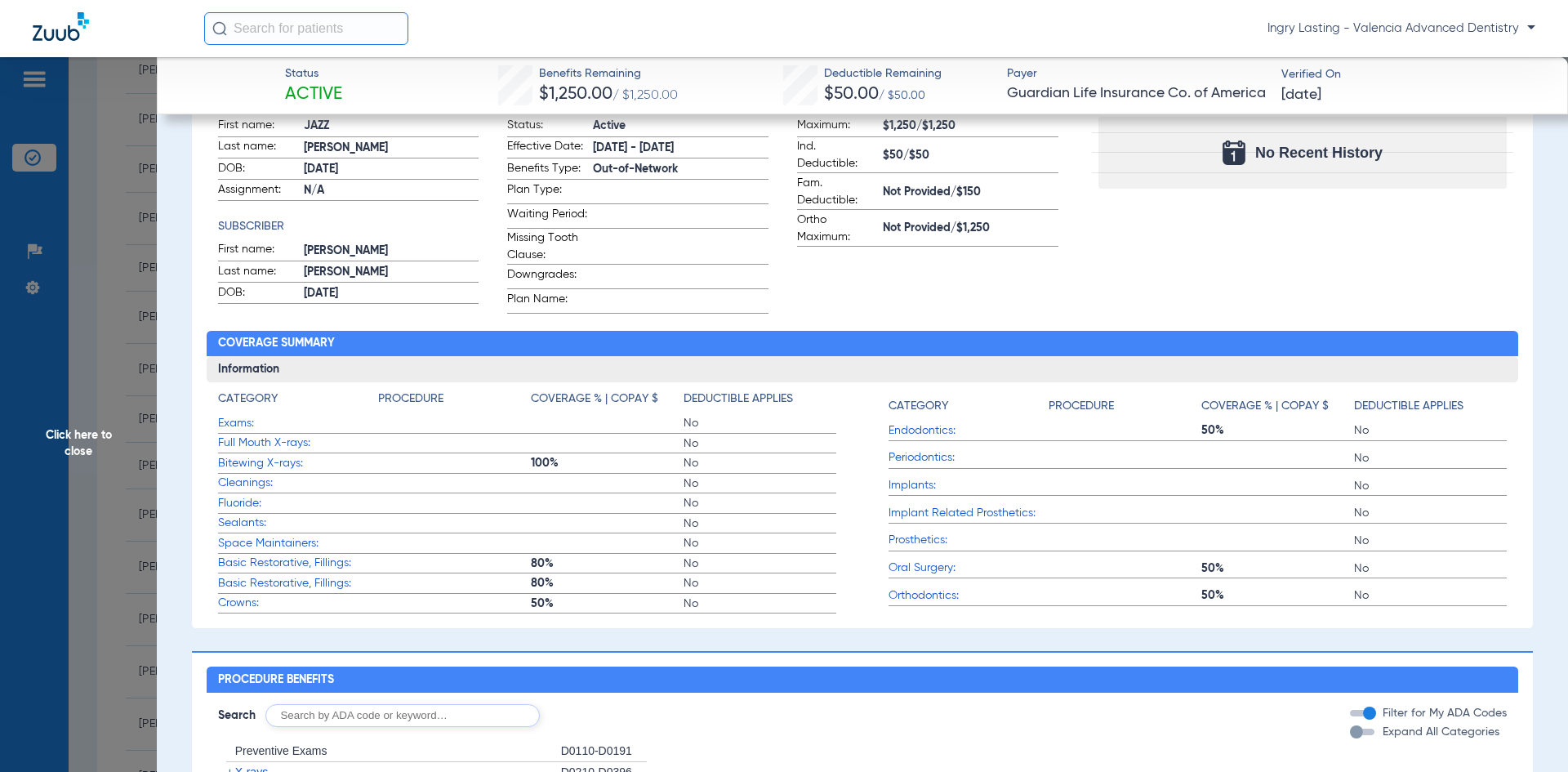
scroll to position [0, 0]
